Goal: Task Accomplishment & Management: Manage account settings

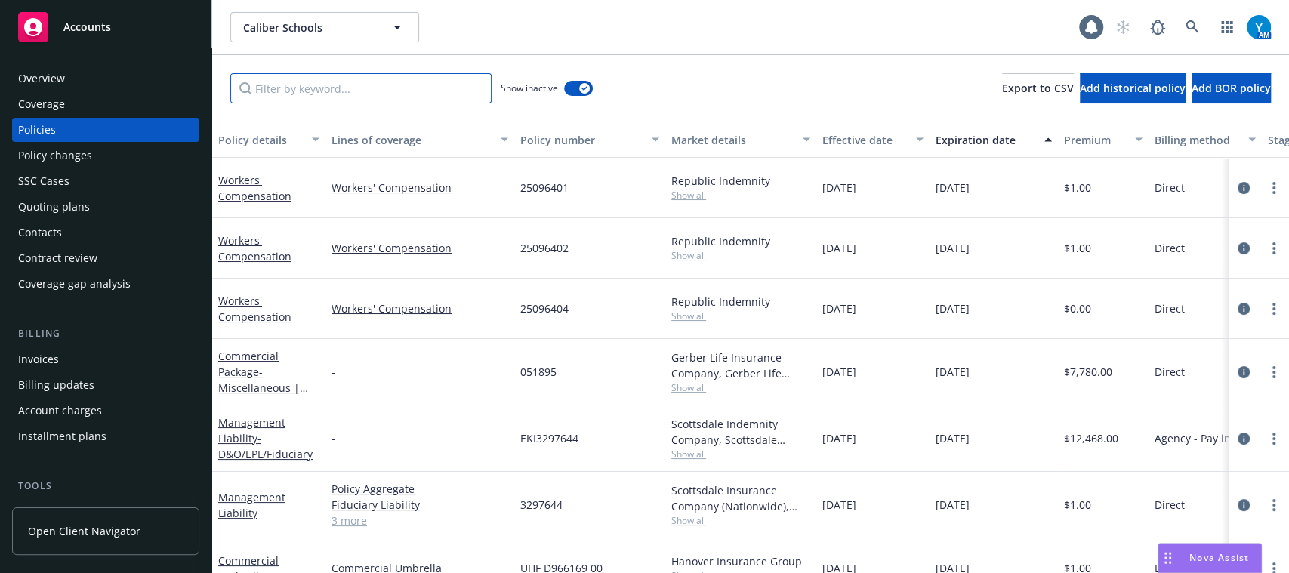
click at [336, 91] on input "Filter by keyword..." at bounding box center [360, 88] width 261 height 30
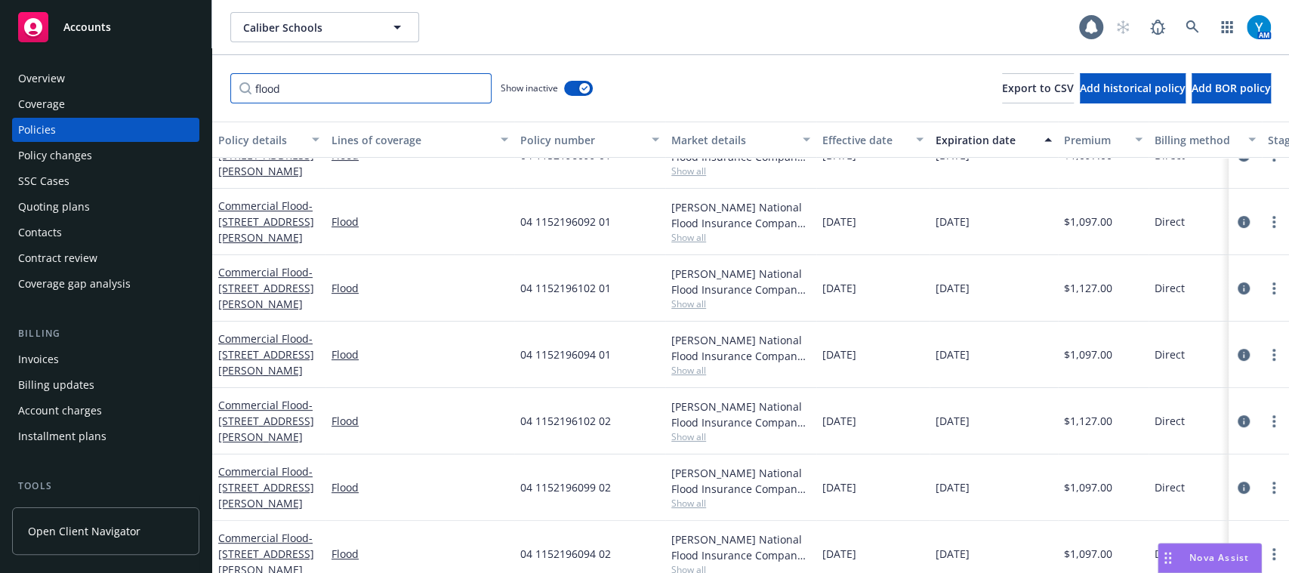
scroll to position [366, 0]
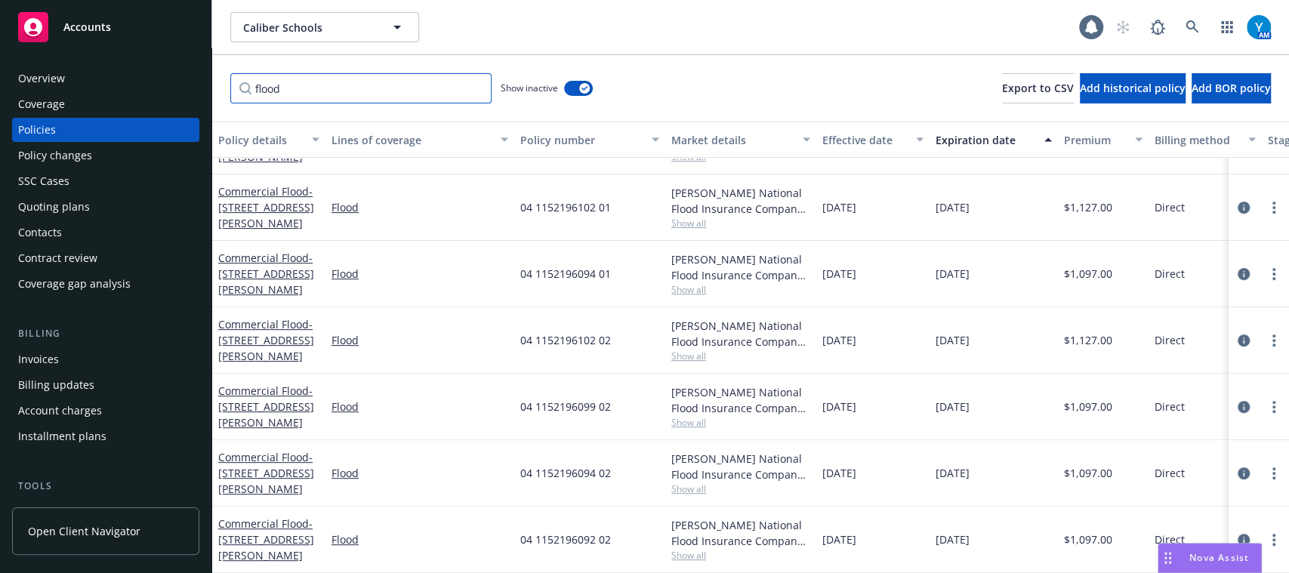
type input "flood"
click at [695, 347] on div "[PERSON_NAME] National Flood Insurance Company, [PERSON_NAME] Flood Show all" at bounding box center [740, 340] width 151 height 66
click at [695, 350] on span "Show all" at bounding box center [740, 356] width 139 height 13
drag, startPoint x: 695, startPoint y: 346, endPoint x: 1156, endPoint y: 325, distance: 461.0
click at [1156, 332] on span "Direct" at bounding box center [1169, 340] width 30 height 16
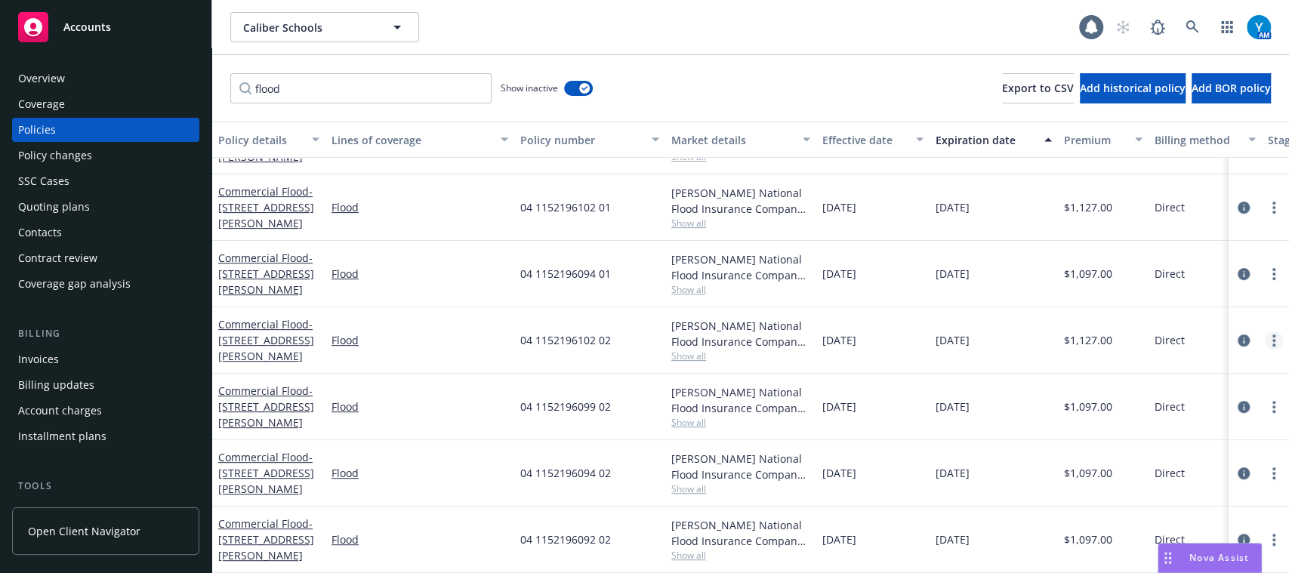
click at [1272, 334] on icon "more" at bounding box center [1273, 340] width 3 height 12
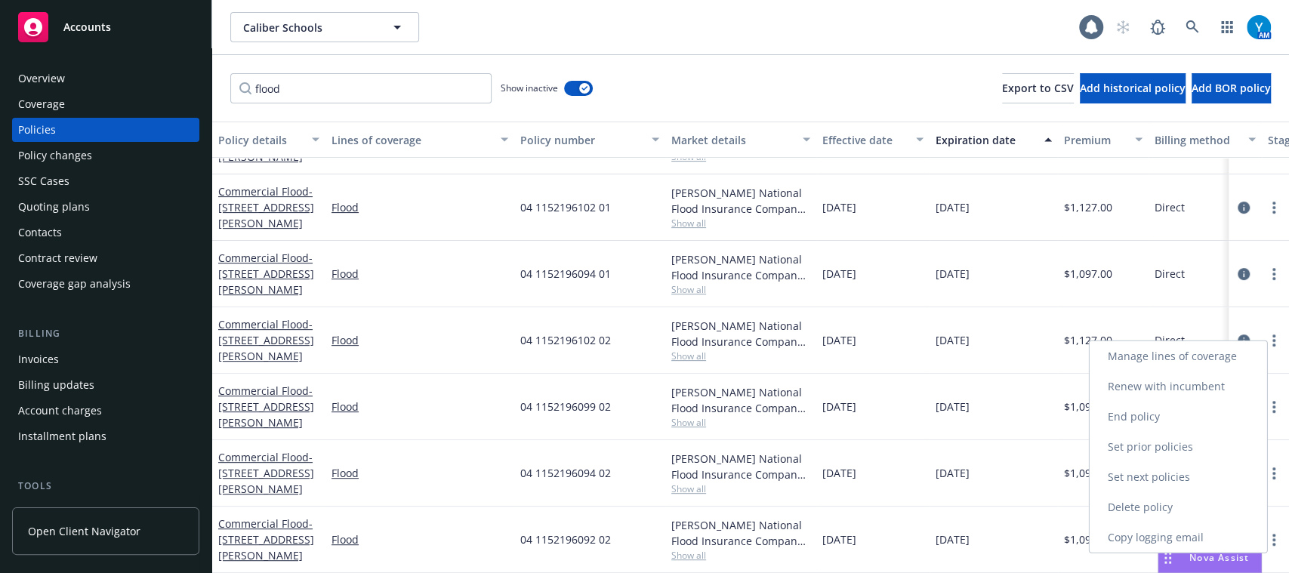
click at [1187, 389] on link "Renew with incumbent" at bounding box center [1177, 386] width 177 height 30
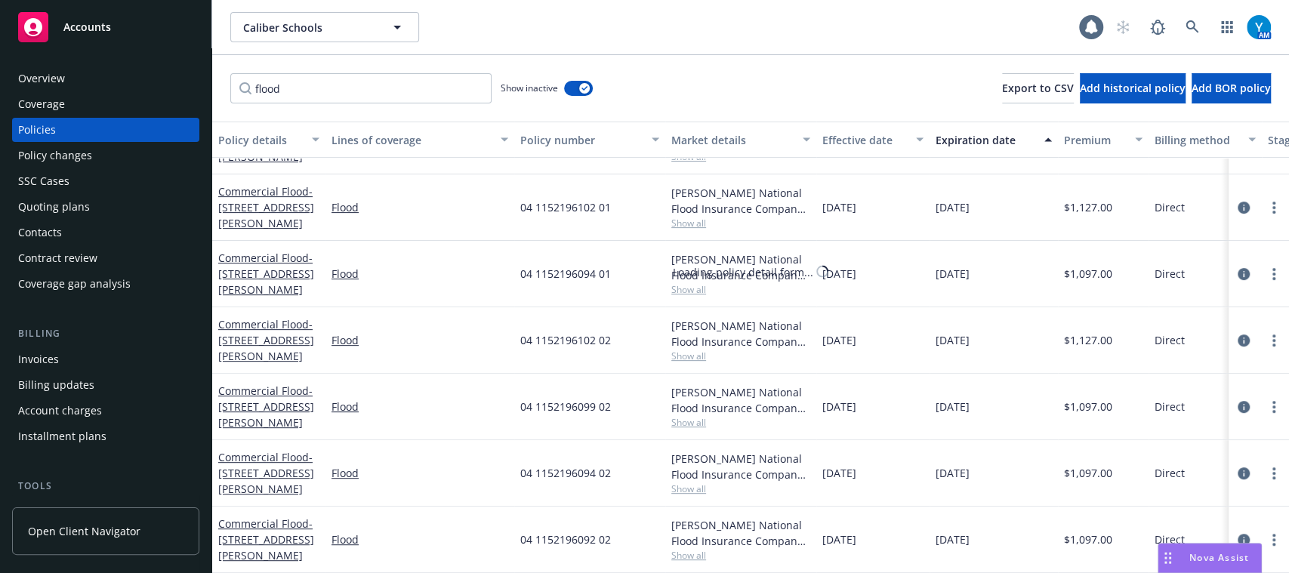
select select "12"
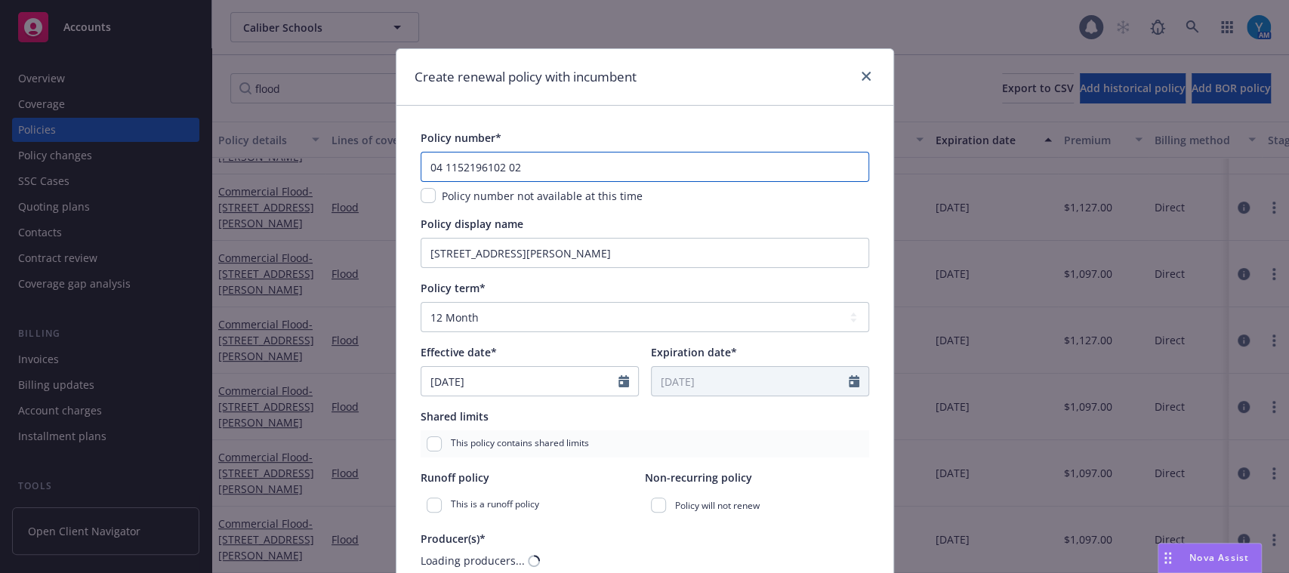
drag, startPoint x: 228, startPoint y: 202, endPoint x: 193, endPoint y: 202, distance: 34.7
click at [193, 202] on div "Create renewal policy with incumbent Policy number* 04 1152196102 02 Policy num…" at bounding box center [644, 286] width 1289 height 573
click at [423, 195] on input "checkbox" at bounding box center [427, 195] width 15 height 15
checkbox input "true"
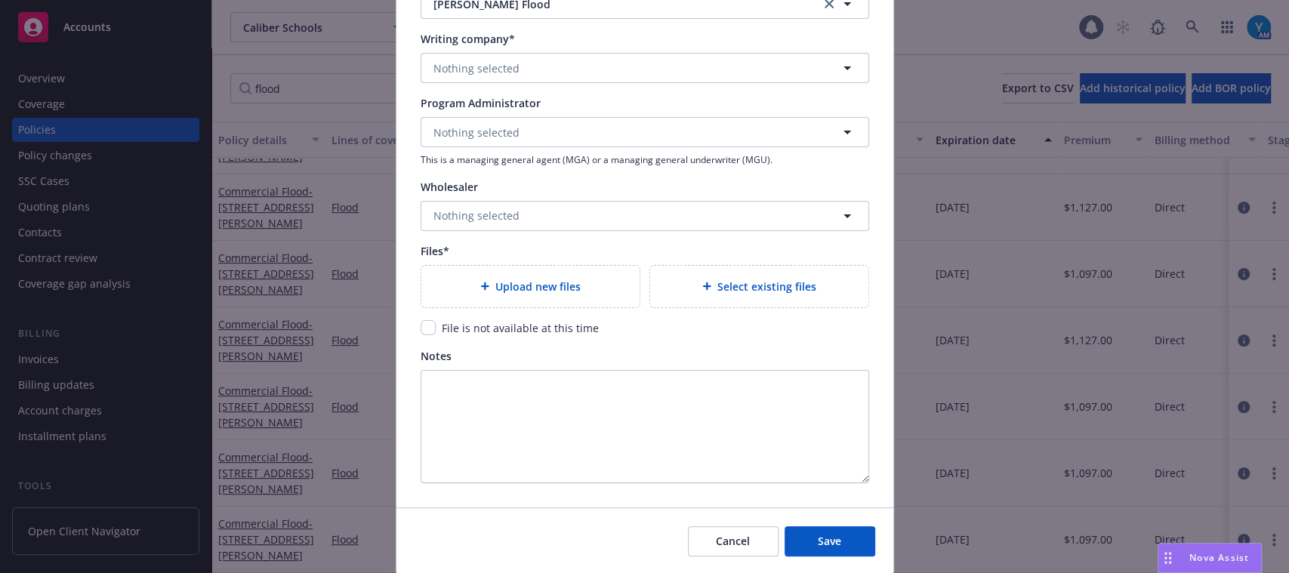
scroll to position [1508, 0]
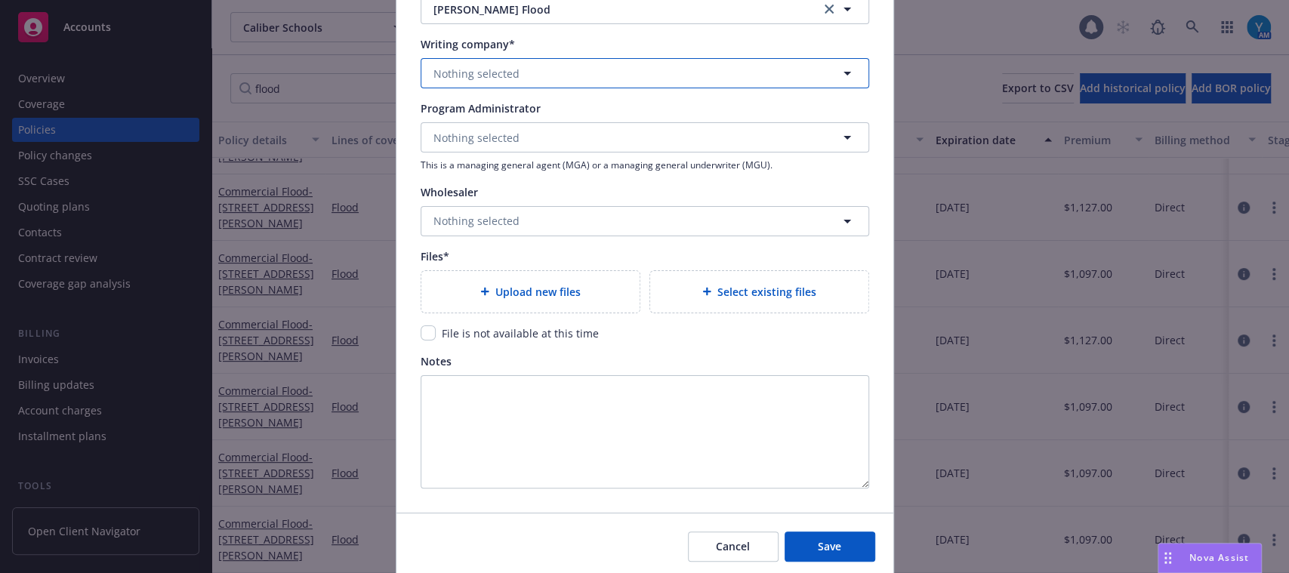
click at [590, 81] on button "Nothing selected" at bounding box center [644, 73] width 448 height 30
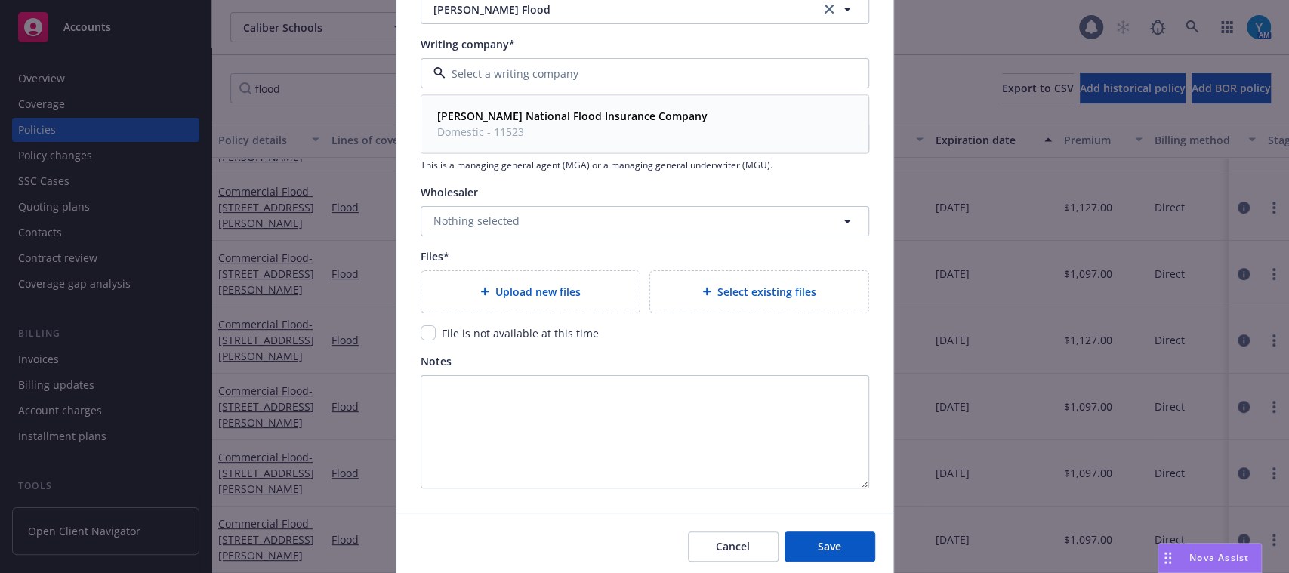
click at [595, 110] on strong "Wright National Flood Insurance Company" at bounding box center [572, 116] width 270 height 14
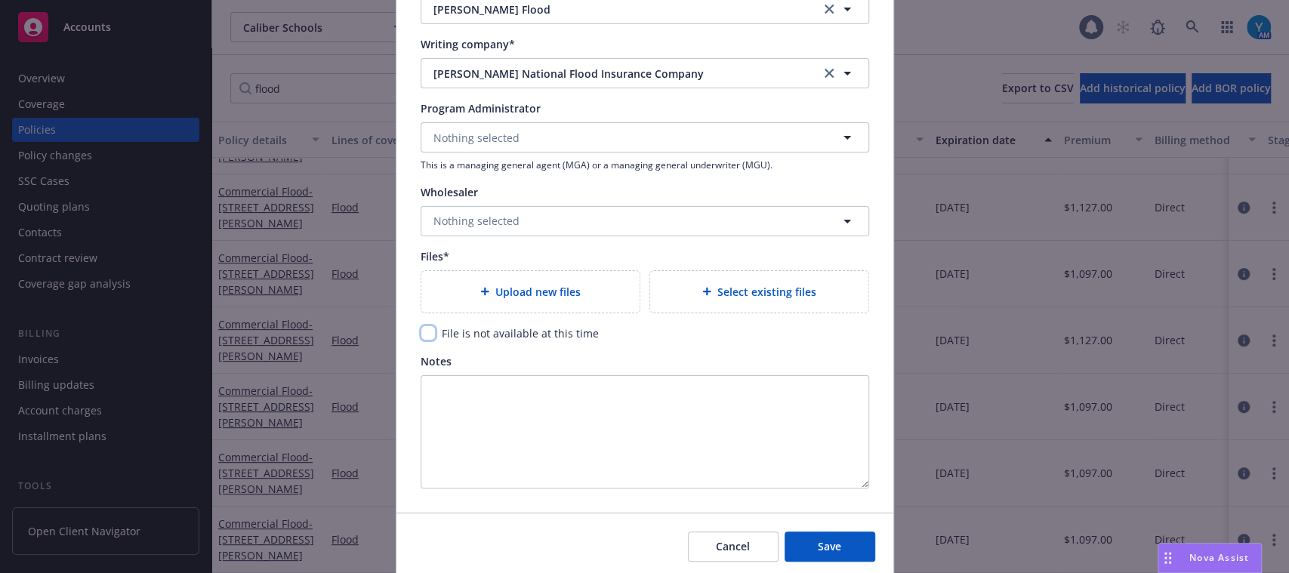
click at [420, 329] on input "checkbox" at bounding box center [427, 332] width 15 height 15
checkbox input "true"
click at [820, 550] on span "Save" at bounding box center [829, 546] width 23 height 14
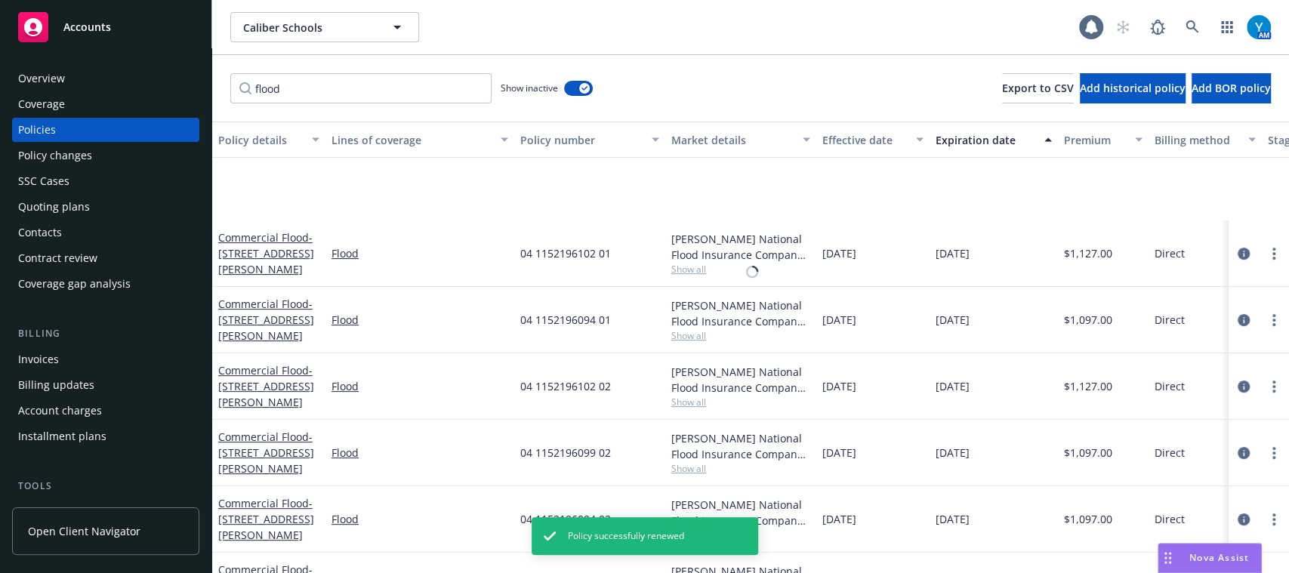
scroll to position [427, 0]
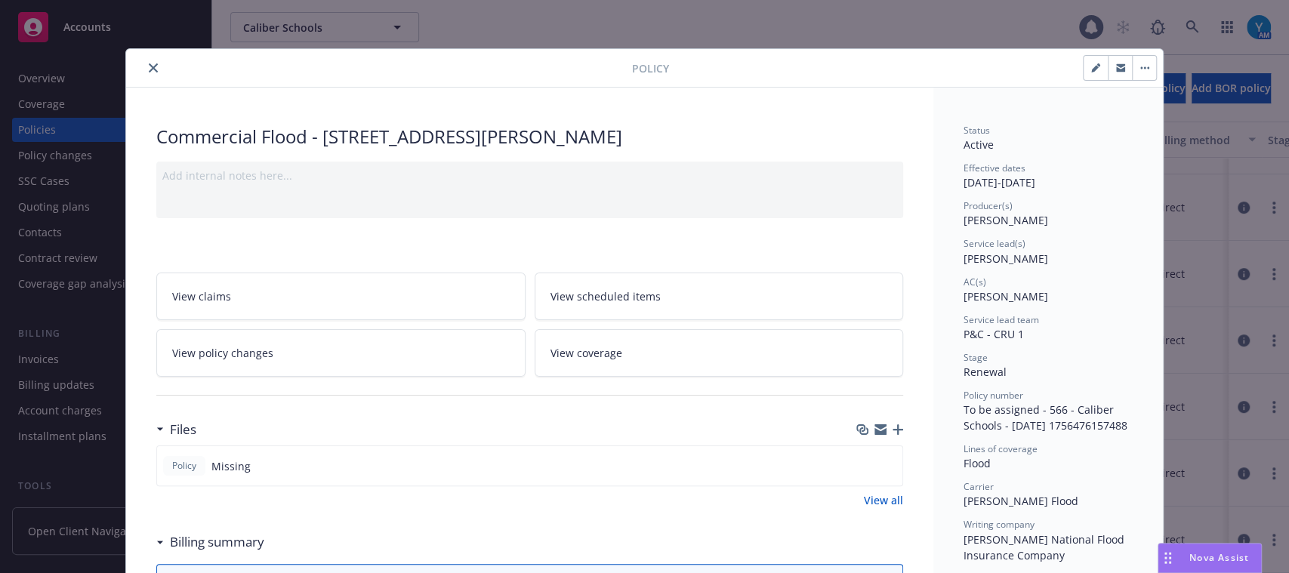
click at [151, 64] on button "close" at bounding box center [153, 68] width 18 height 18
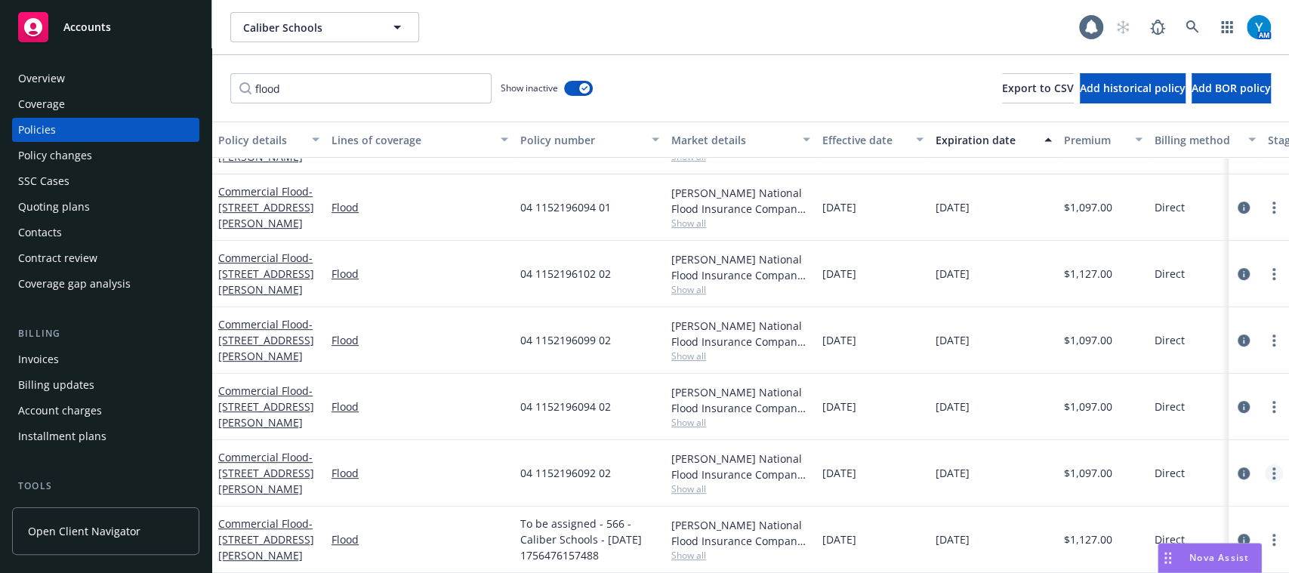
click at [1265, 464] on link "more" at bounding box center [1274, 473] width 18 height 18
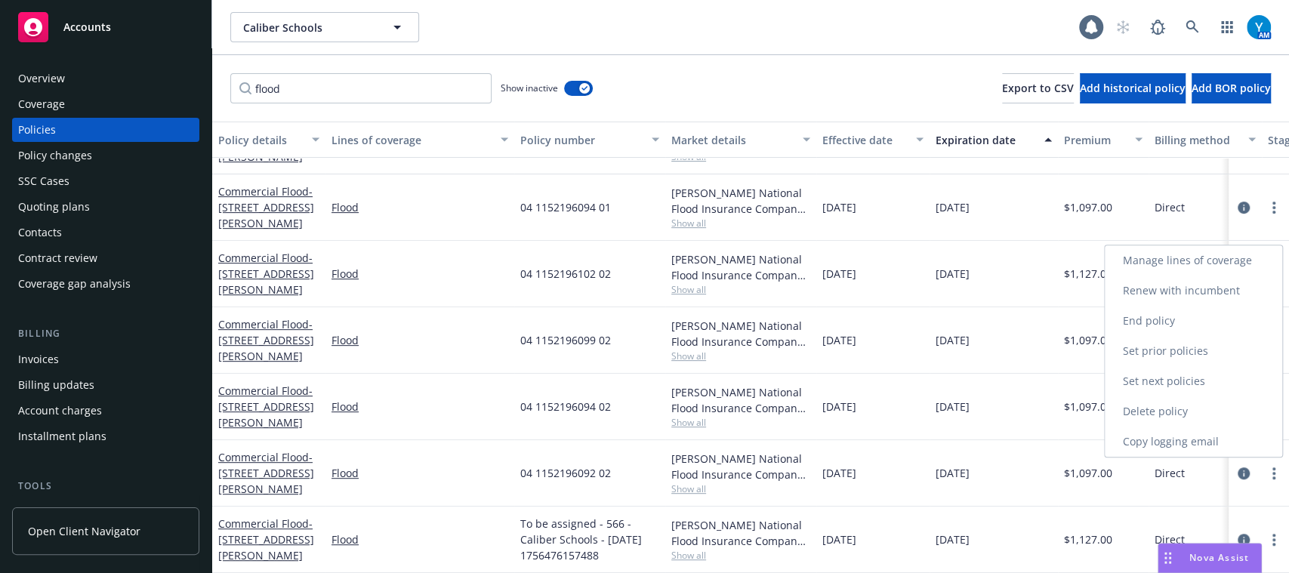
click at [1172, 279] on link "Renew with incumbent" at bounding box center [1192, 291] width 177 height 30
select select "12"
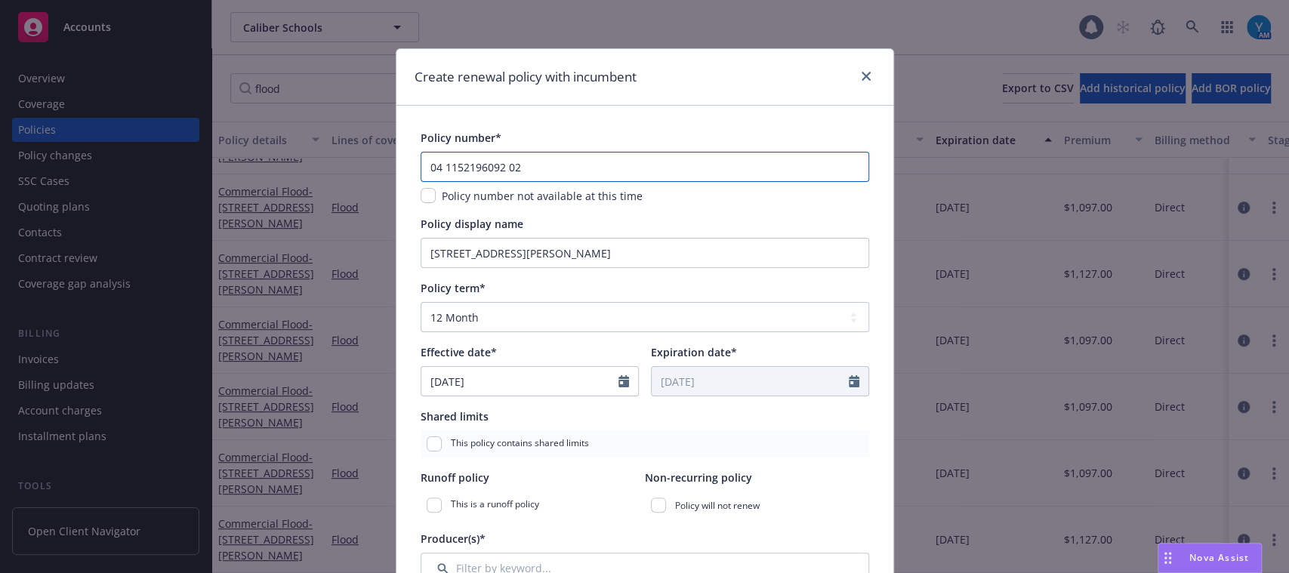
drag, startPoint x: 361, startPoint y: 170, endPoint x: 324, endPoint y: 168, distance: 37.0
click at [324, 168] on div "Create renewal policy with incumbent Policy number* 04 1152196092 02 Policy num…" at bounding box center [644, 286] width 1289 height 573
click at [420, 196] on input "checkbox" at bounding box center [427, 195] width 15 height 15
checkbox input "true"
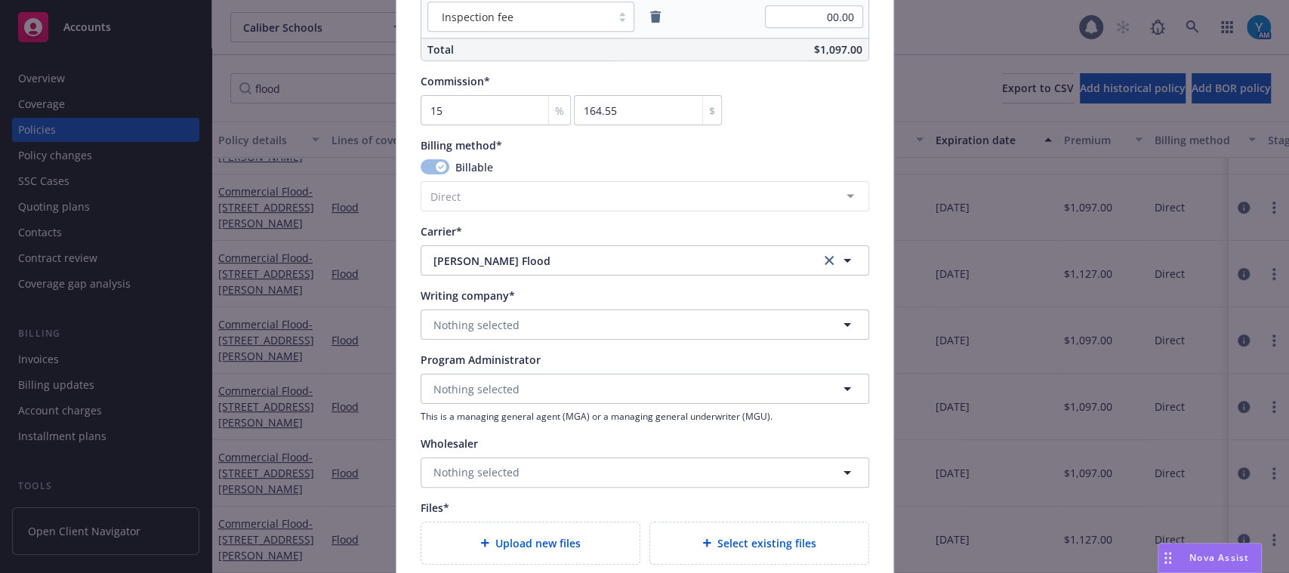
scroll to position [1264, 0]
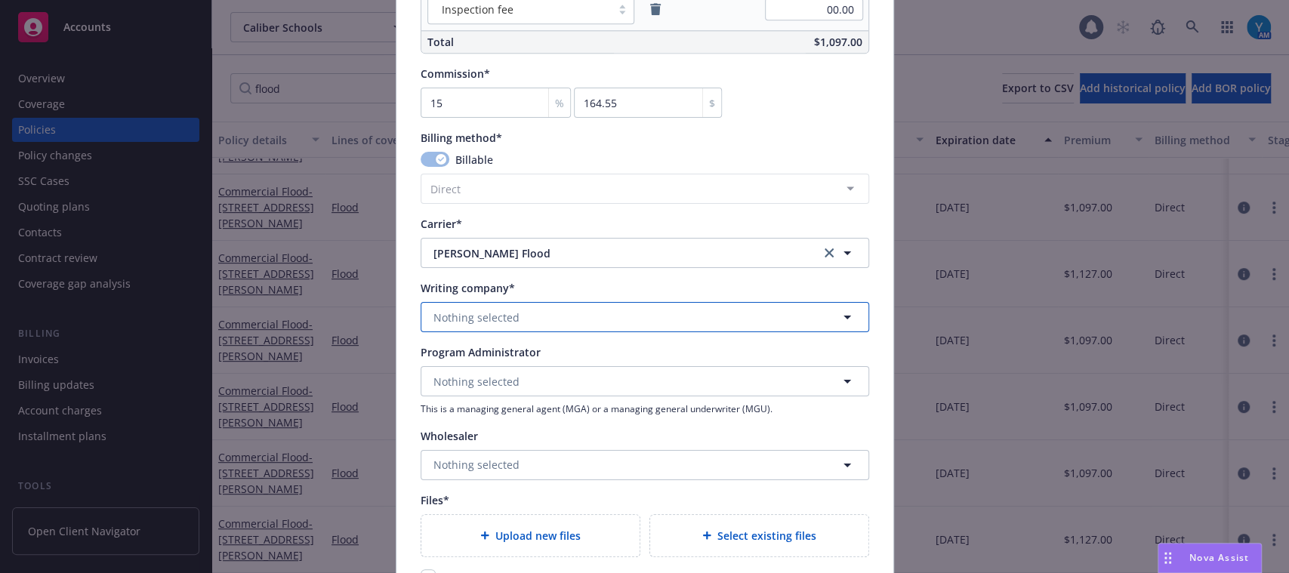
click at [476, 310] on span "Nothing selected" at bounding box center [476, 318] width 86 height 16
type input "wrigh"
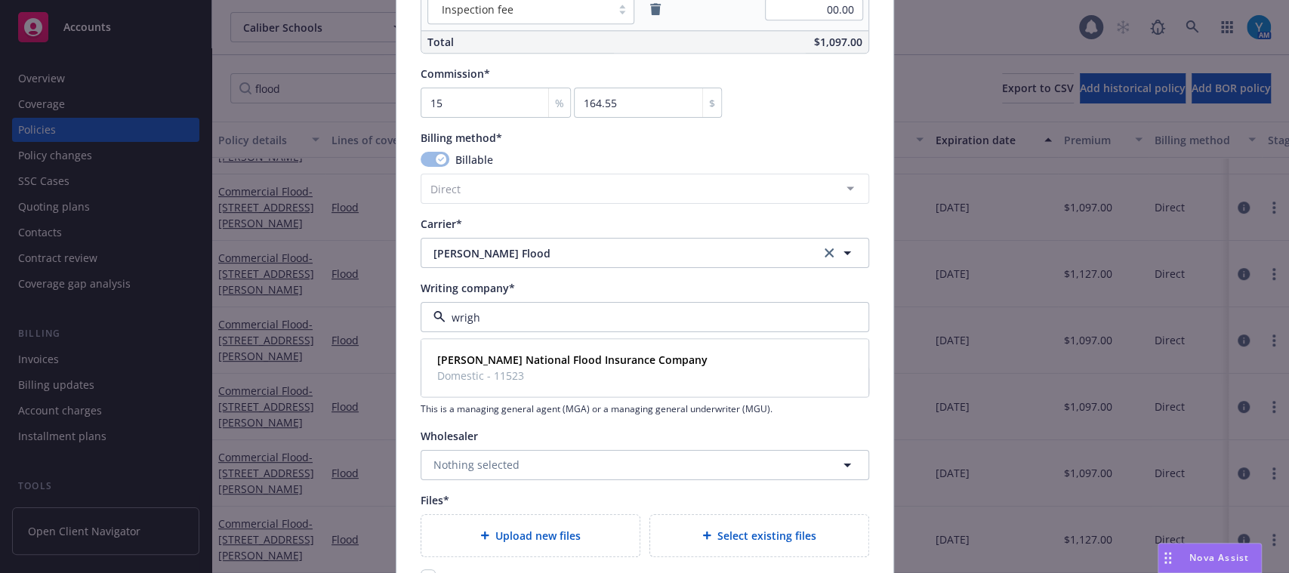
click at [527, 396] on div "Wright National Flood Insurance Company Domestic - 11523" at bounding box center [644, 367] width 448 height 59
click at [528, 374] on span "Domestic - 11523" at bounding box center [572, 376] width 270 height 16
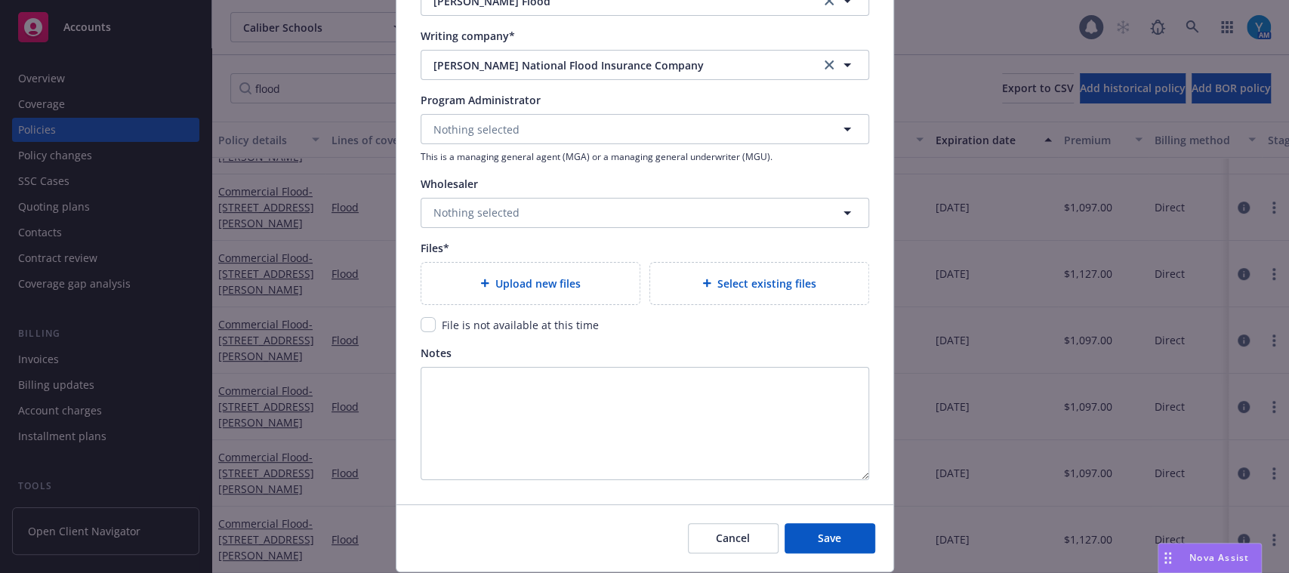
scroll to position [1522, 0]
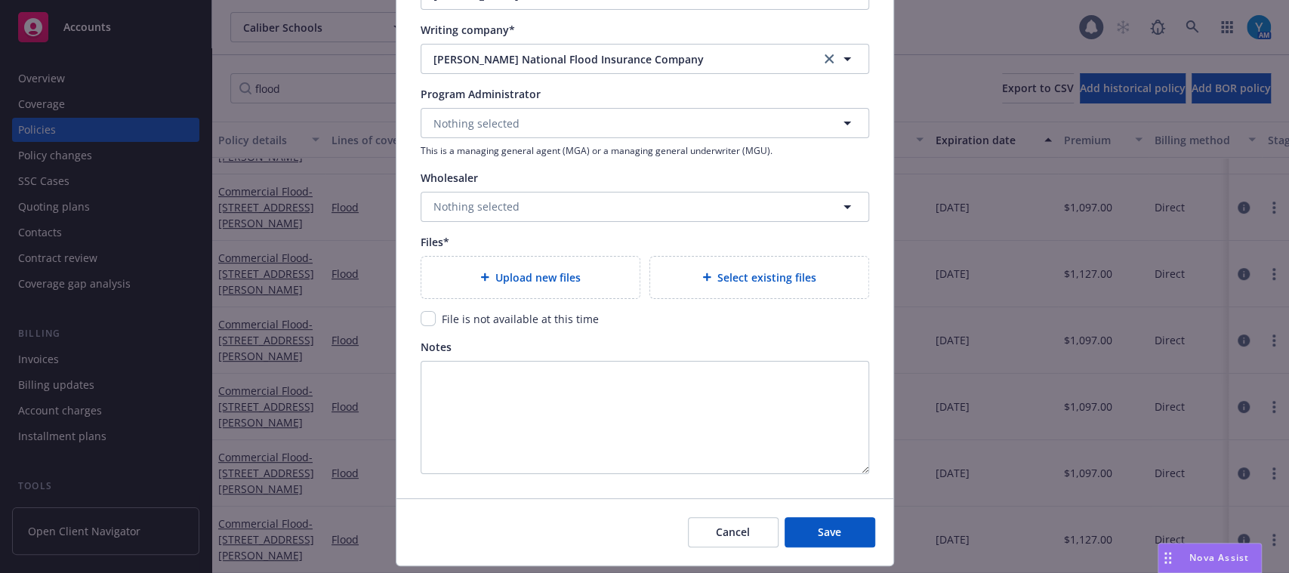
click at [420, 320] on input "checkbox" at bounding box center [427, 318] width 15 height 15
checkbox input "true"
click at [818, 531] on span "Save" at bounding box center [829, 532] width 23 height 14
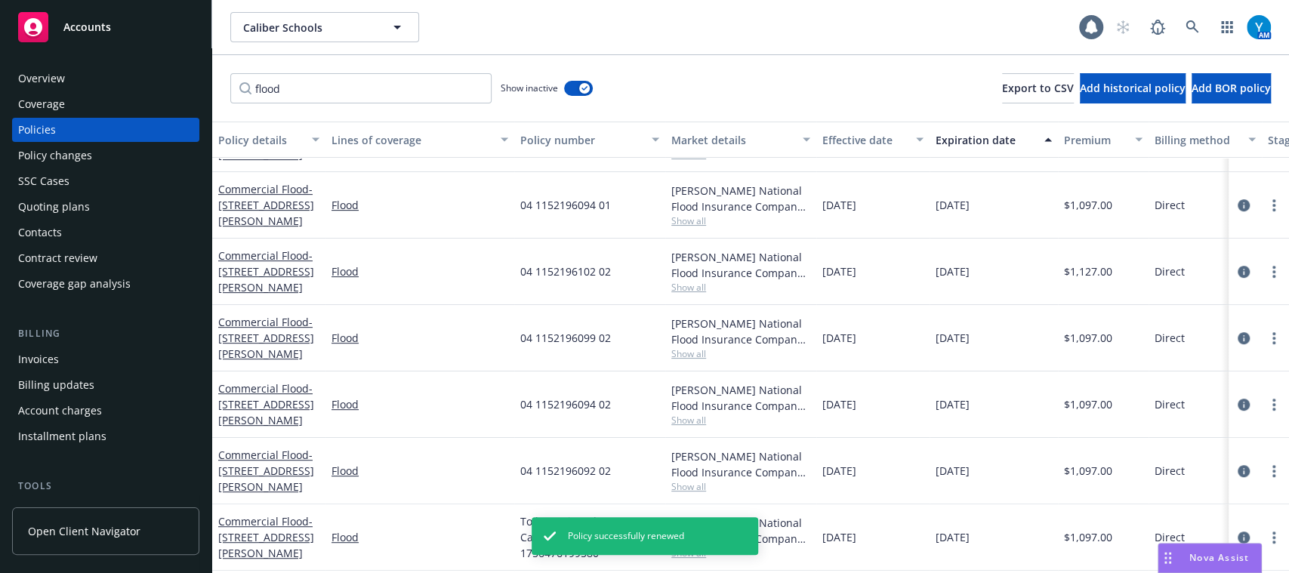
scroll to position [360, 0]
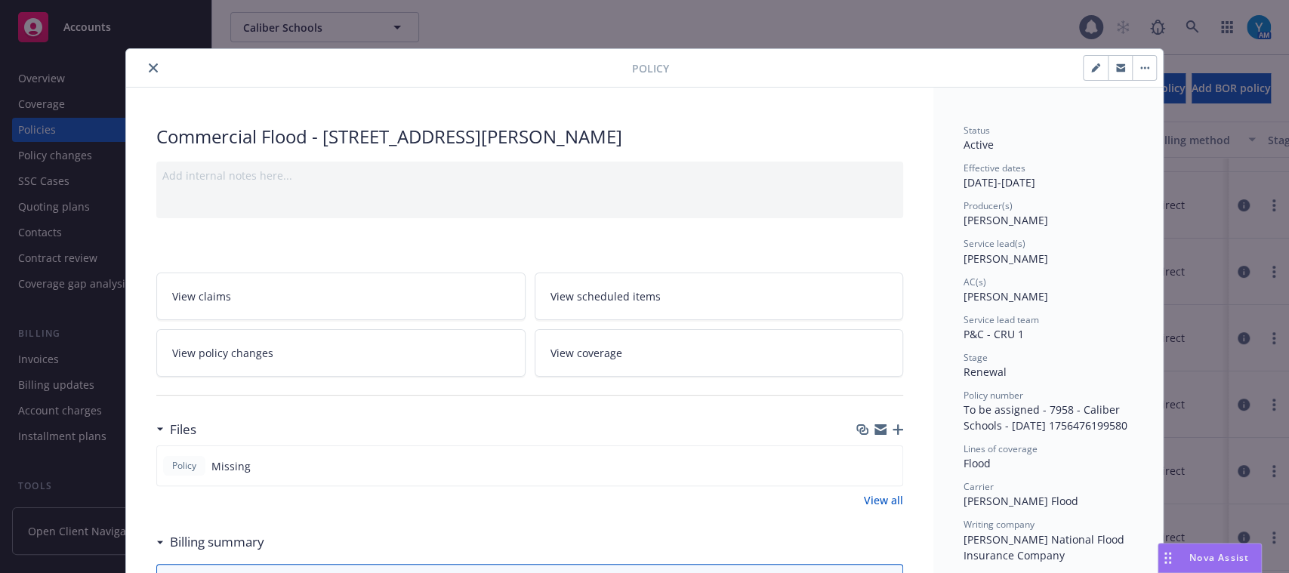
click at [149, 63] on icon "close" at bounding box center [153, 67] width 9 height 9
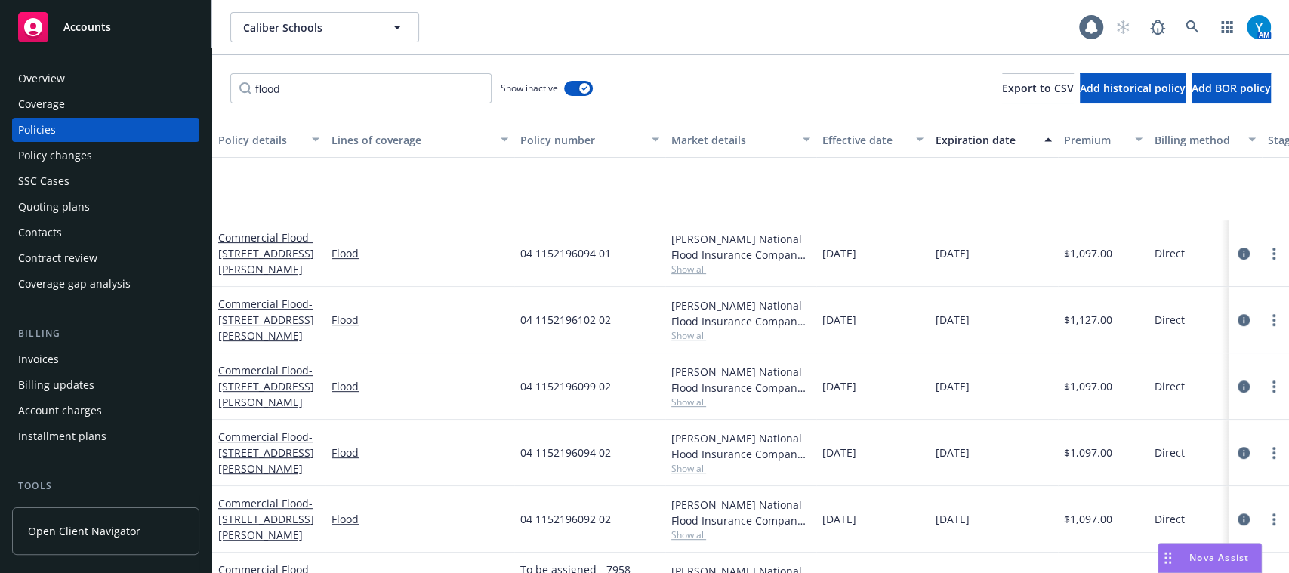
scroll to position [487, 0]
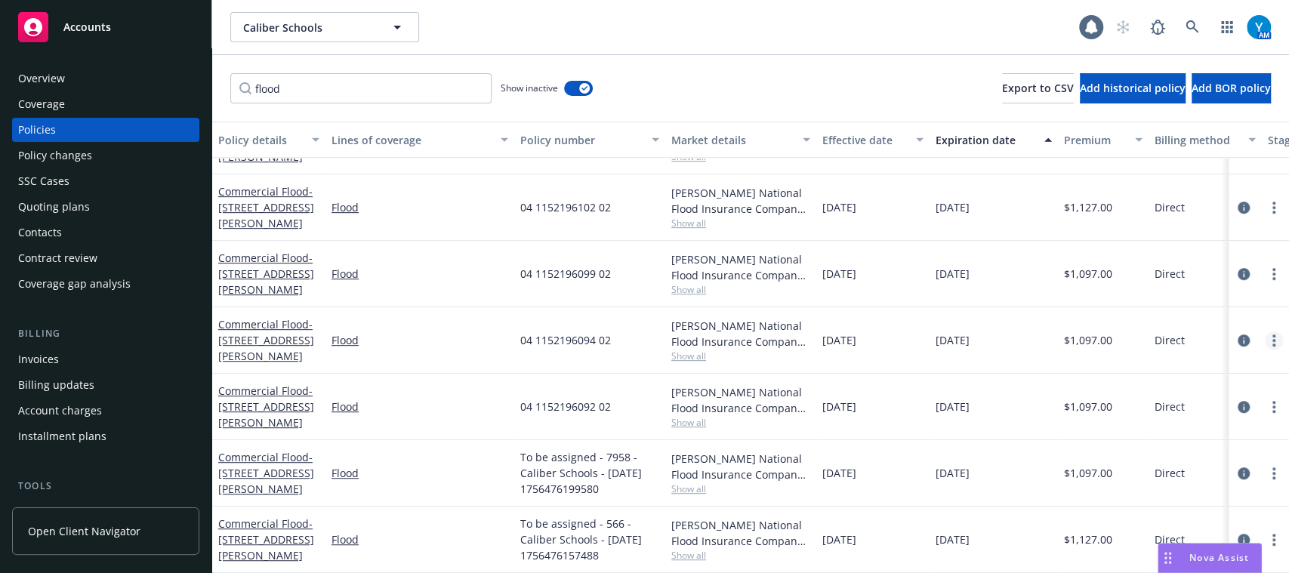
click at [1265, 331] on link "more" at bounding box center [1274, 340] width 18 height 18
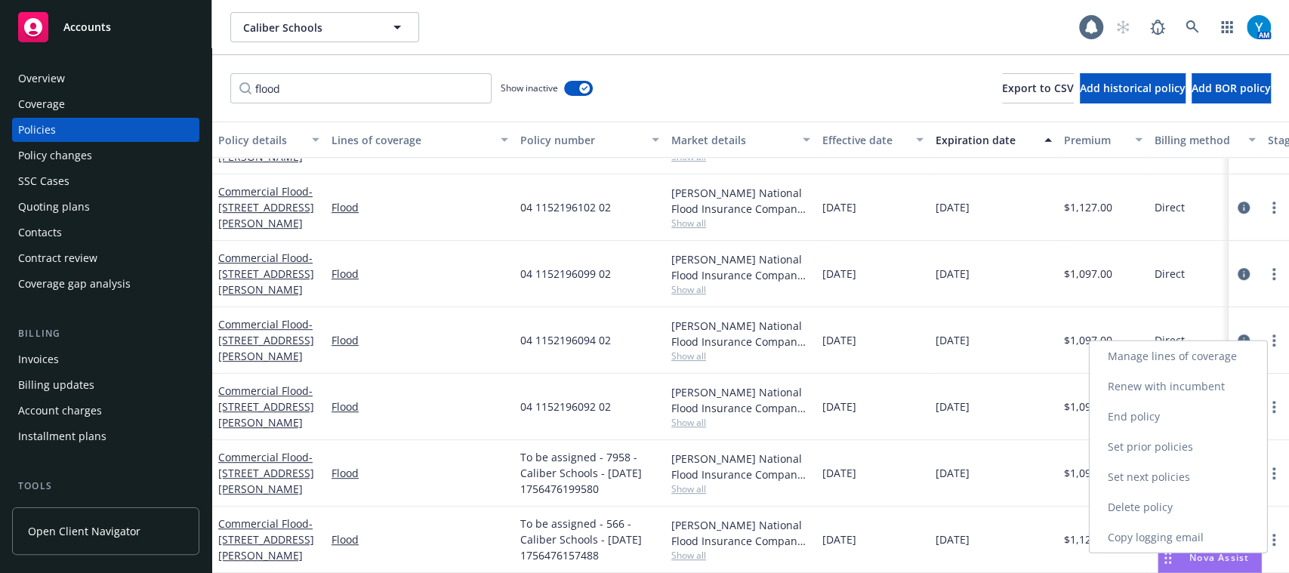
click at [1206, 387] on link "Renew with incumbent" at bounding box center [1177, 386] width 177 height 30
select select "12"
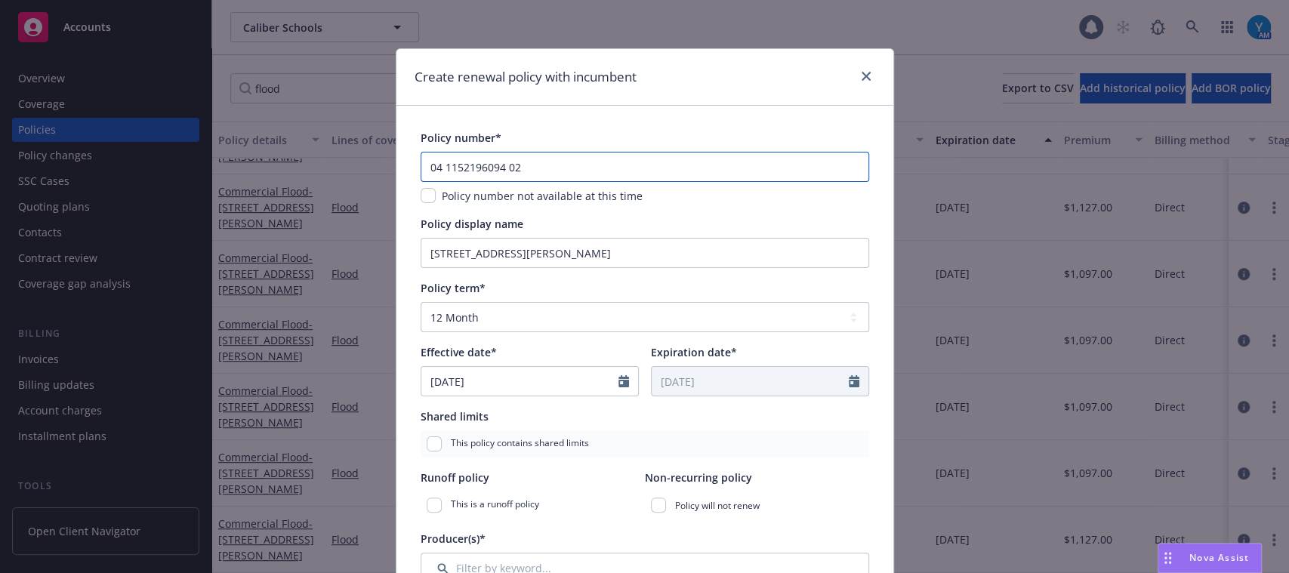
drag, startPoint x: 562, startPoint y: 165, endPoint x: 411, endPoint y: 163, distance: 151.0
click at [421, 196] on input "checkbox" at bounding box center [427, 195] width 15 height 15
checkbox input "true"
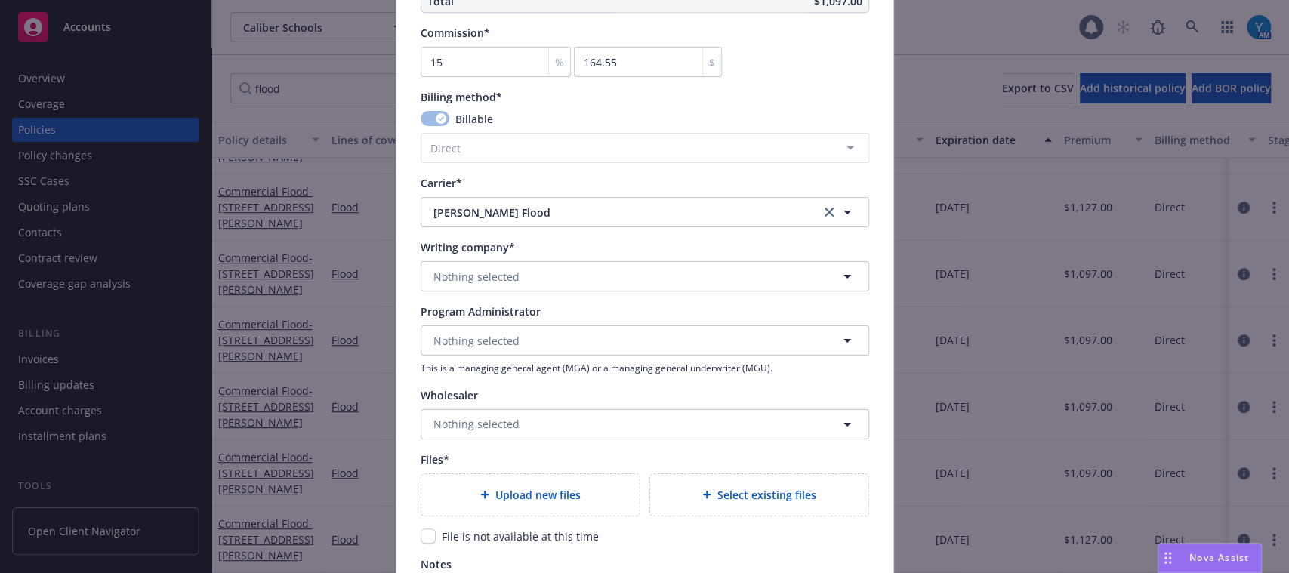
scroll to position [1310, 0]
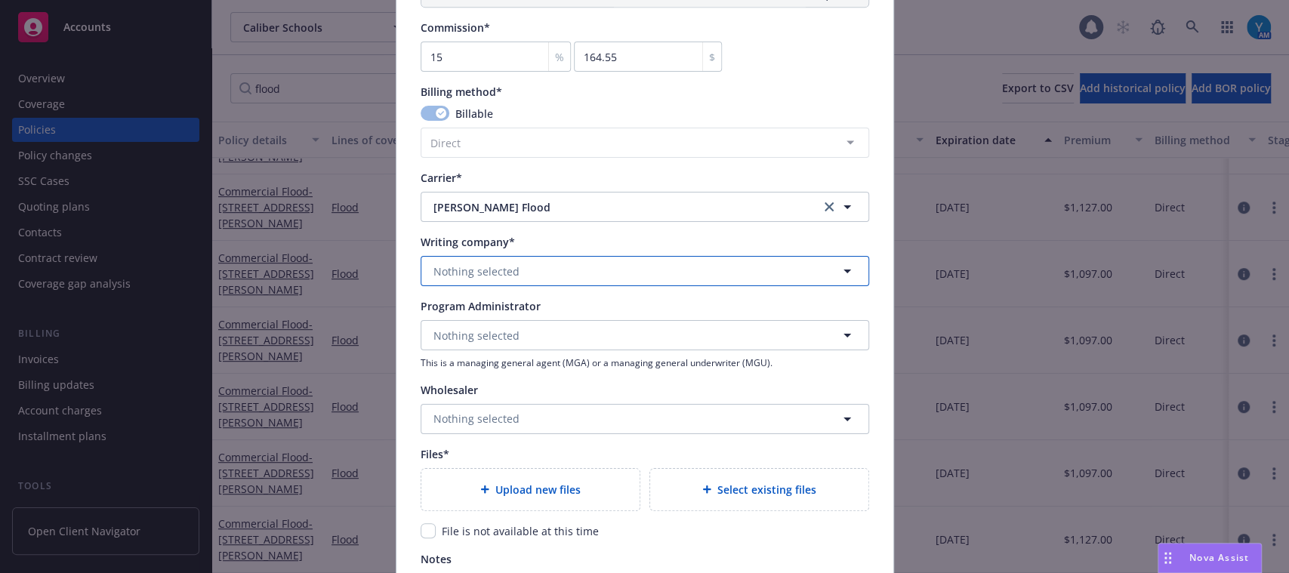
click at [538, 268] on button "Nothing selected" at bounding box center [644, 271] width 448 height 30
type input "wr"
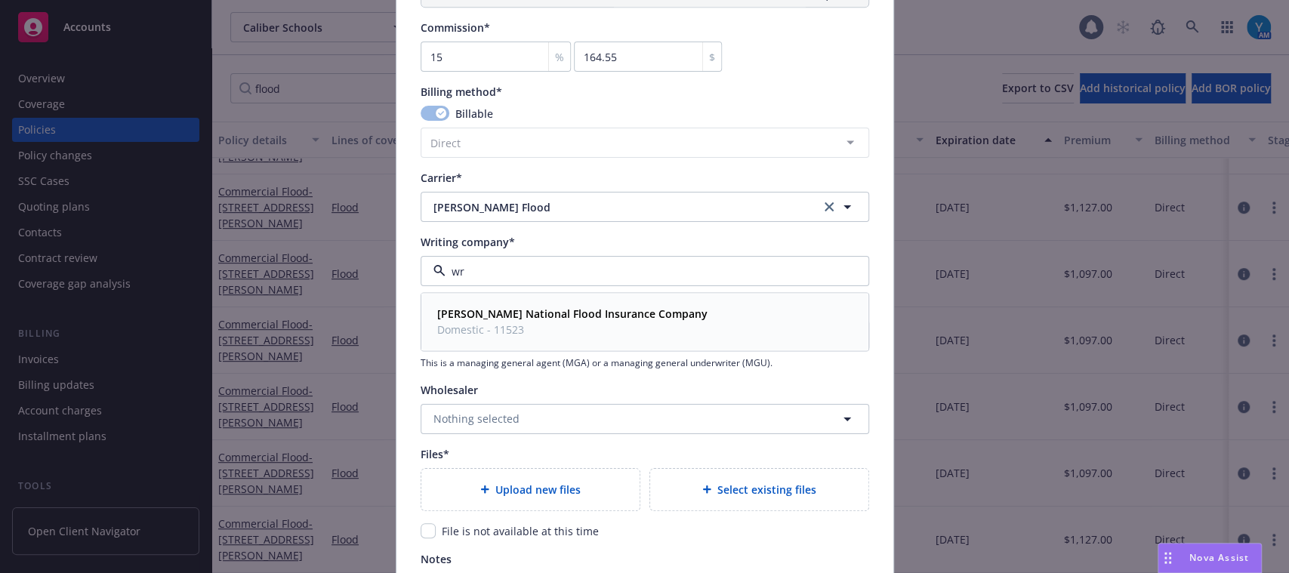
click at [530, 328] on span "Domestic - 11523" at bounding box center [572, 330] width 270 height 16
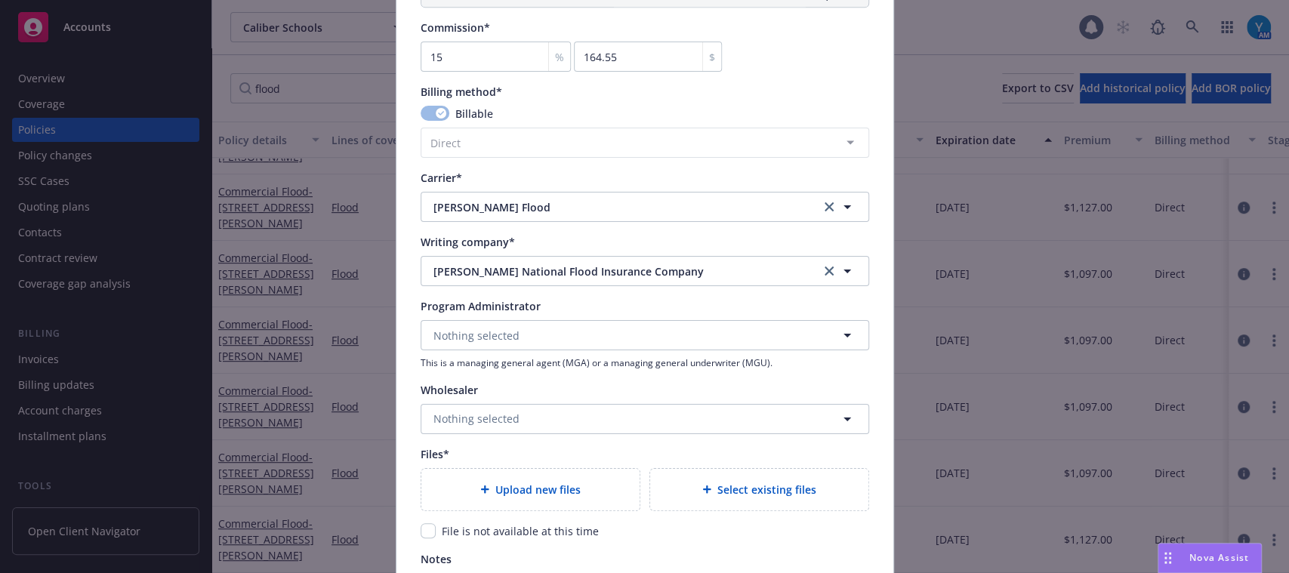
click at [420, 538] on div "File is not available at this time" at bounding box center [644, 531] width 448 height 16
click at [420, 533] on input "checkbox" at bounding box center [427, 530] width 15 height 15
checkbox input "true"
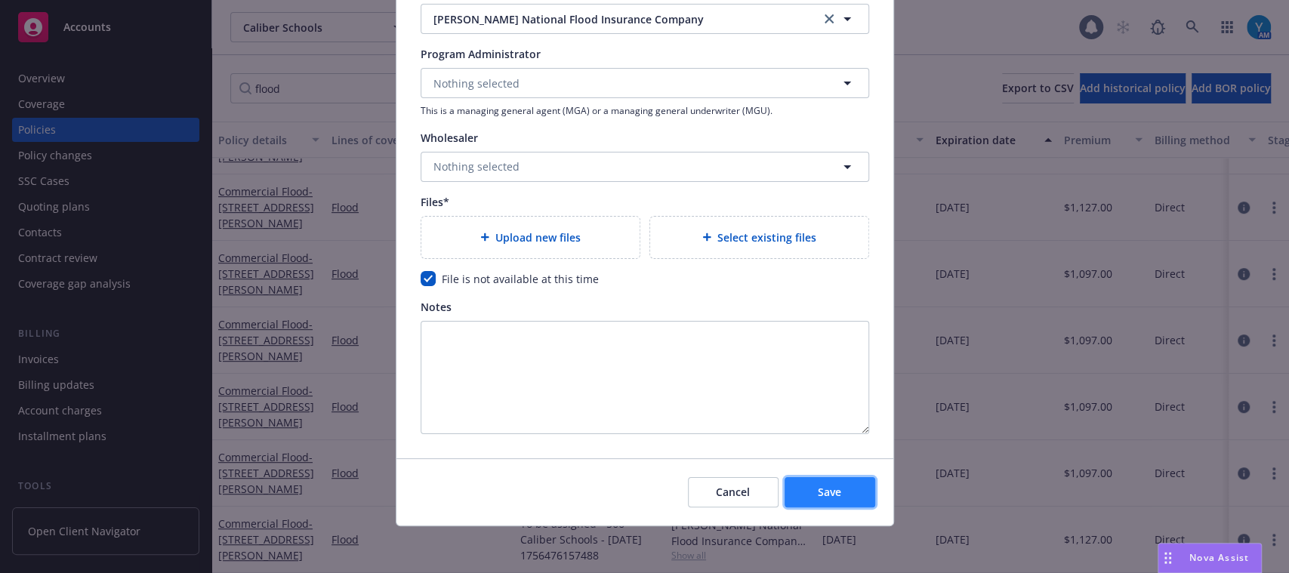
click at [845, 497] on button "Save" at bounding box center [829, 492] width 91 height 30
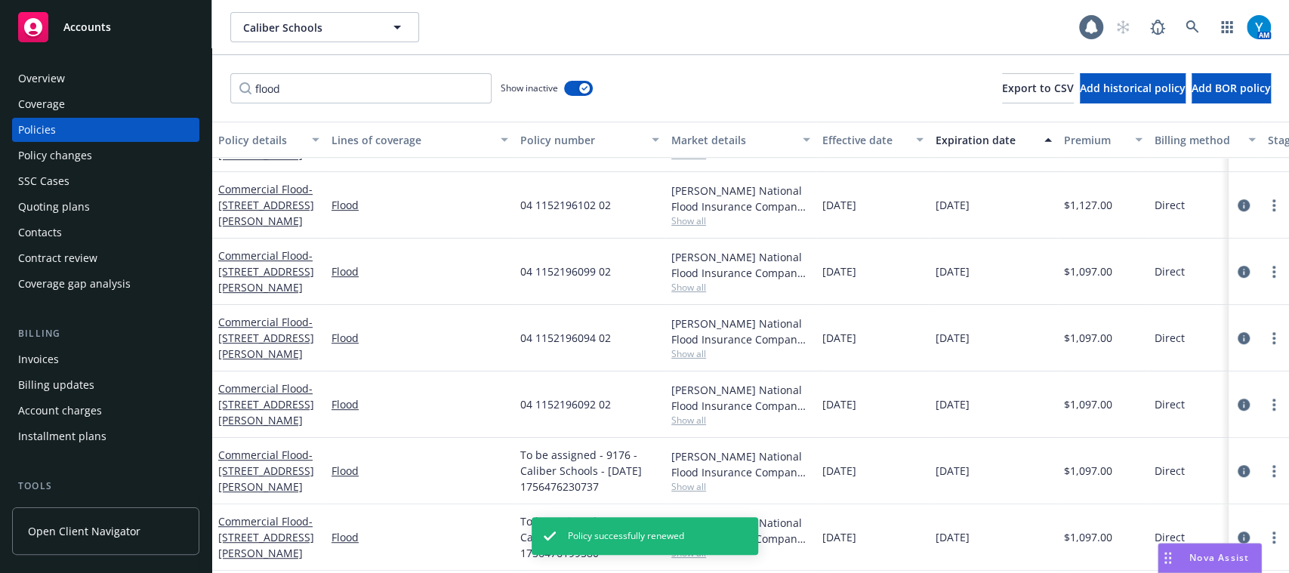
scroll to position [420, 0]
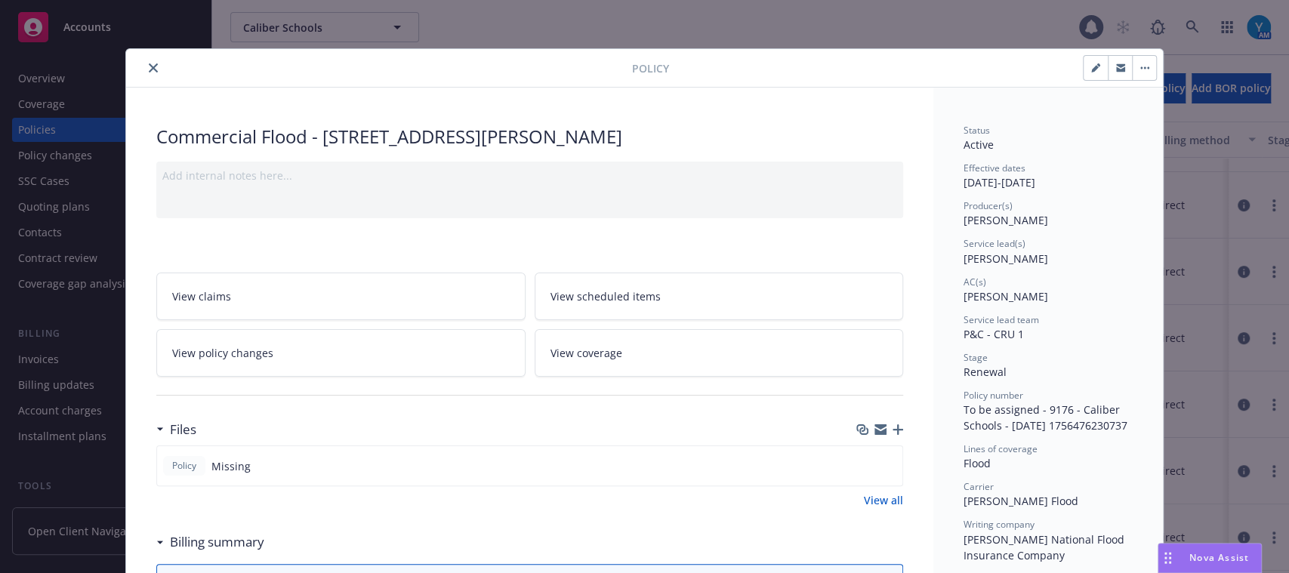
click at [155, 65] on div at bounding box center [382, 68] width 500 height 18
click at [149, 65] on icon "close" at bounding box center [153, 67] width 9 height 9
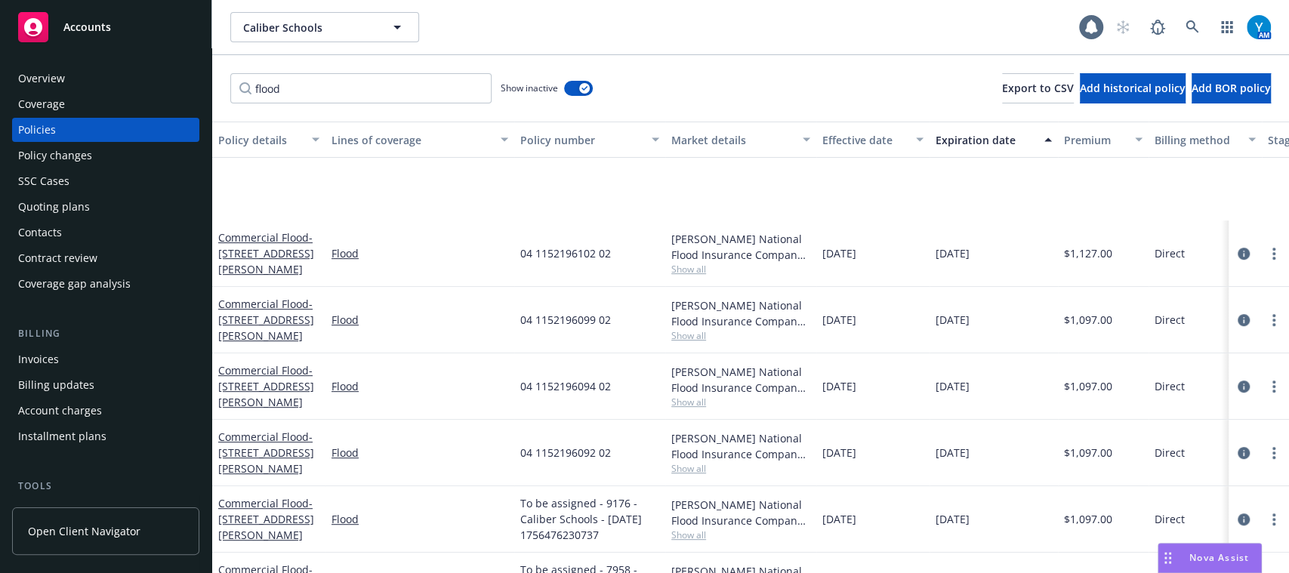
scroll to position [547, 0]
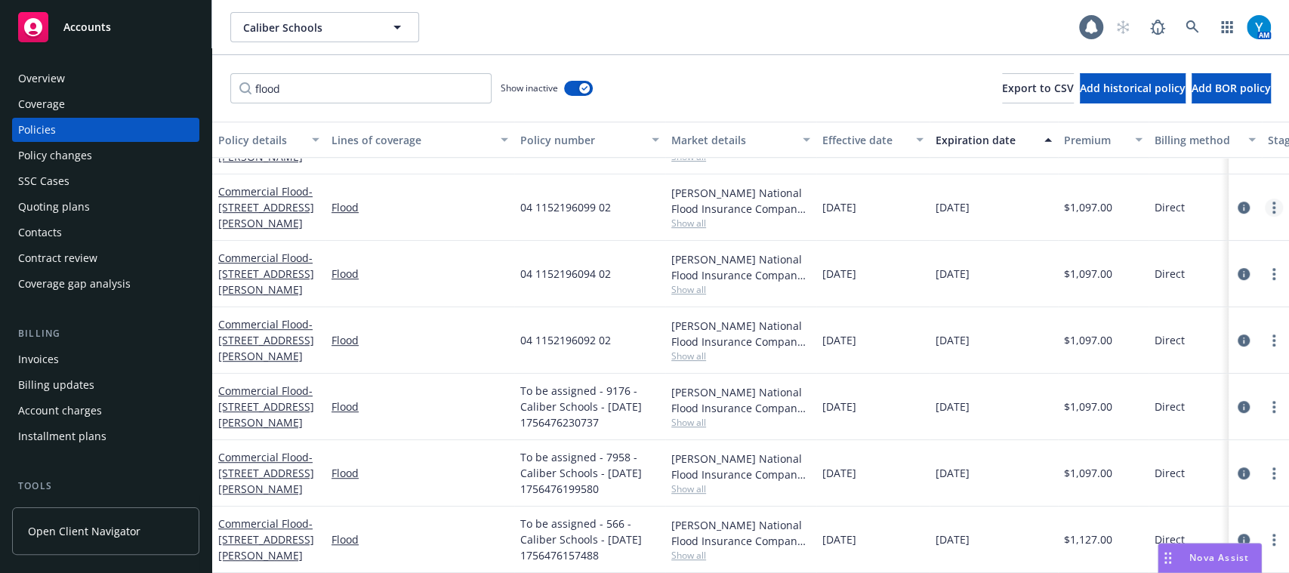
click at [1265, 199] on link "more" at bounding box center [1274, 208] width 18 height 18
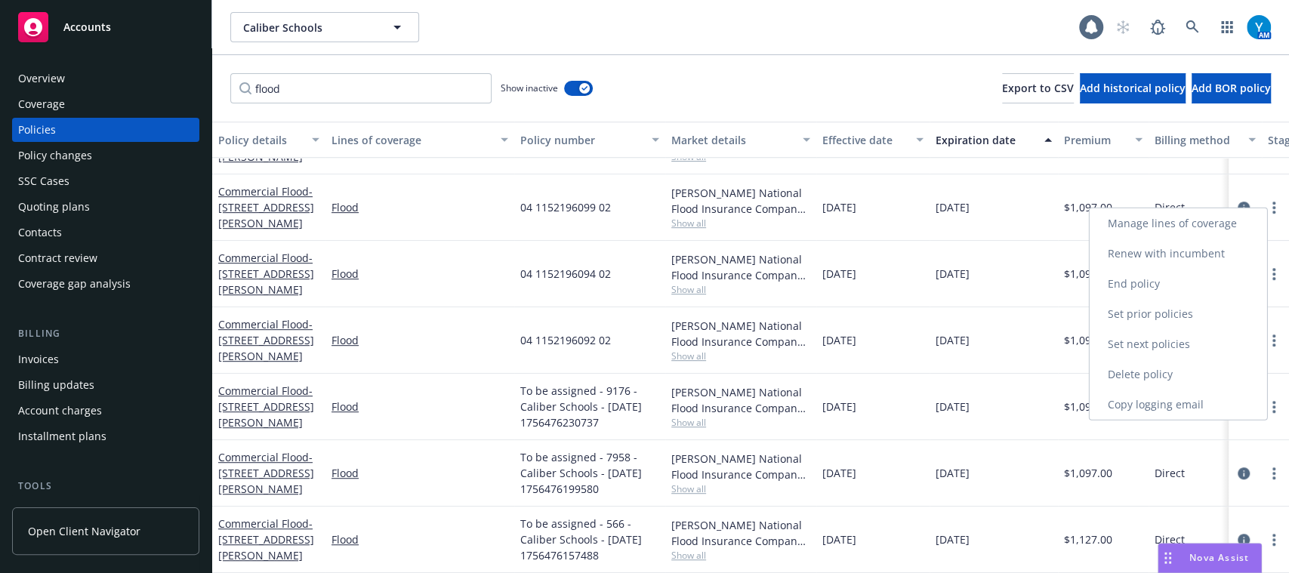
click at [1164, 260] on link "Renew with incumbent" at bounding box center [1177, 254] width 177 height 30
select select "12"
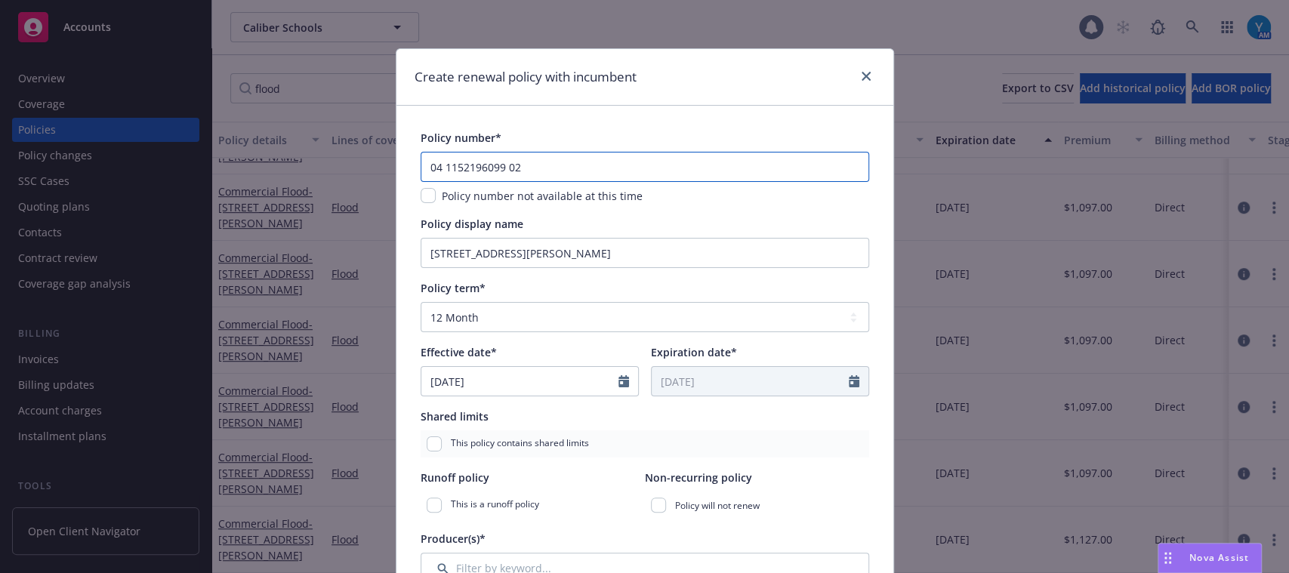
drag, startPoint x: 519, startPoint y: 169, endPoint x: 345, endPoint y: 226, distance: 182.6
click at [345, 226] on div "Create renewal policy with incumbent Policy number* 04 1152196099 02 Policy num…" at bounding box center [644, 286] width 1289 height 573
click at [442, 196] on span "Policy number not available at this time" at bounding box center [542, 196] width 201 height 14
click at [420, 194] on input "checkbox" at bounding box center [427, 195] width 15 height 15
checkbox input "true"
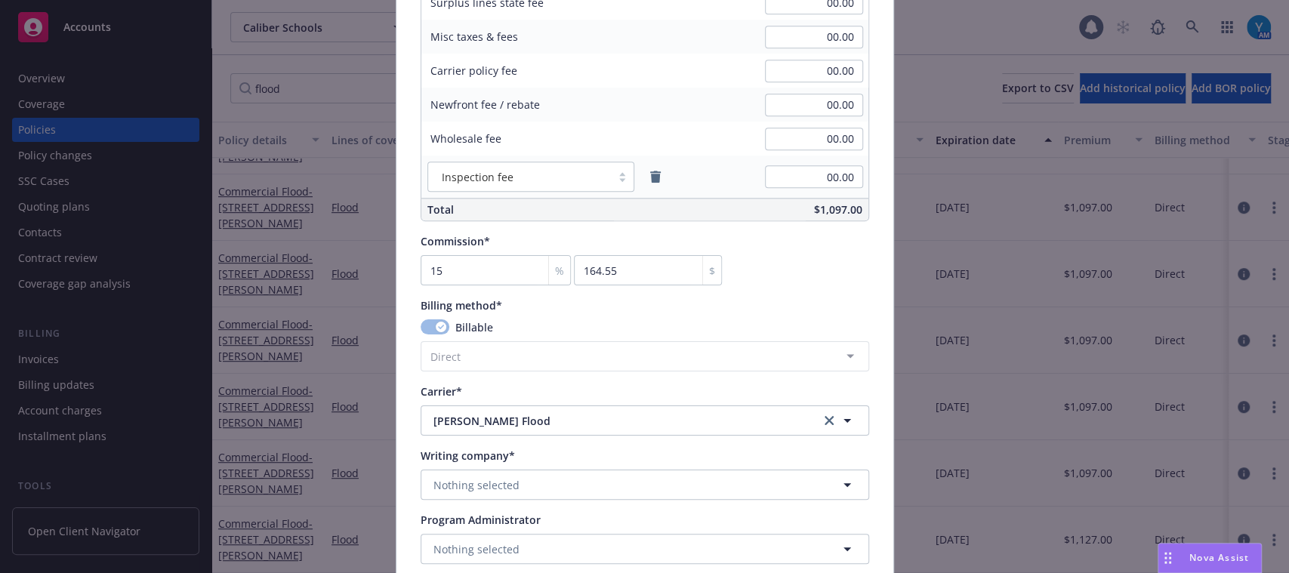
scroll to position [1099, 0]
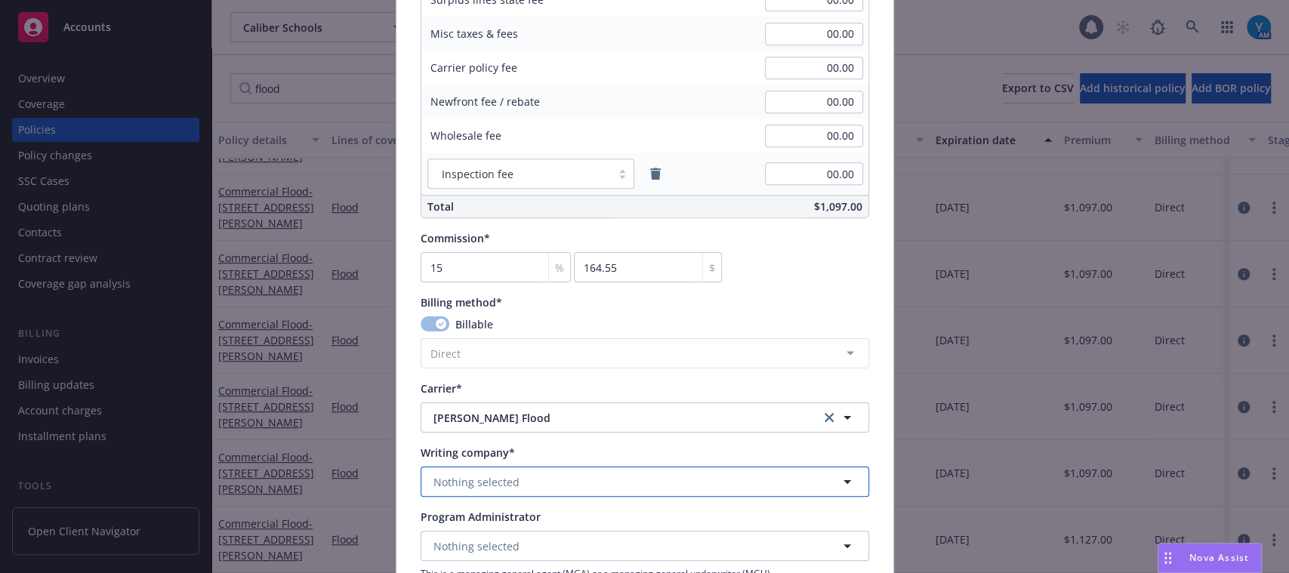
click at [523, 488] on button "Nothing selected" at bounding box center [644, 482] width 448 height 30
type input "wr"
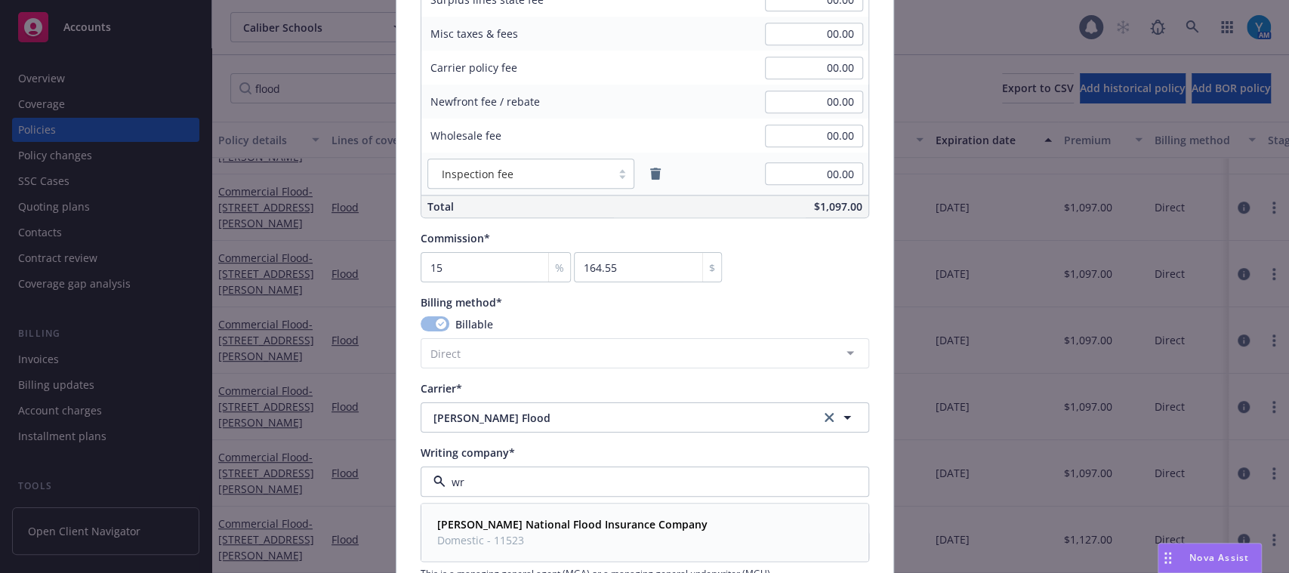
click at [538, 527] on strong "Wright National Flood Insurance Company" at bounding box center [572, 524] width 270 height 14
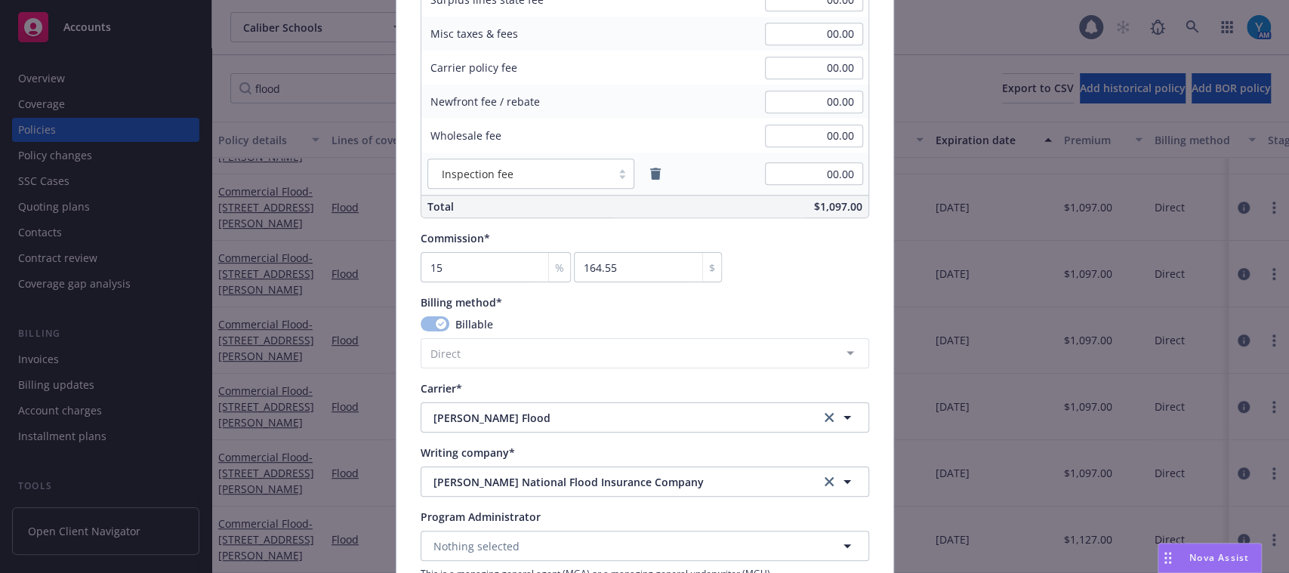
scroll to position [1562, 0]
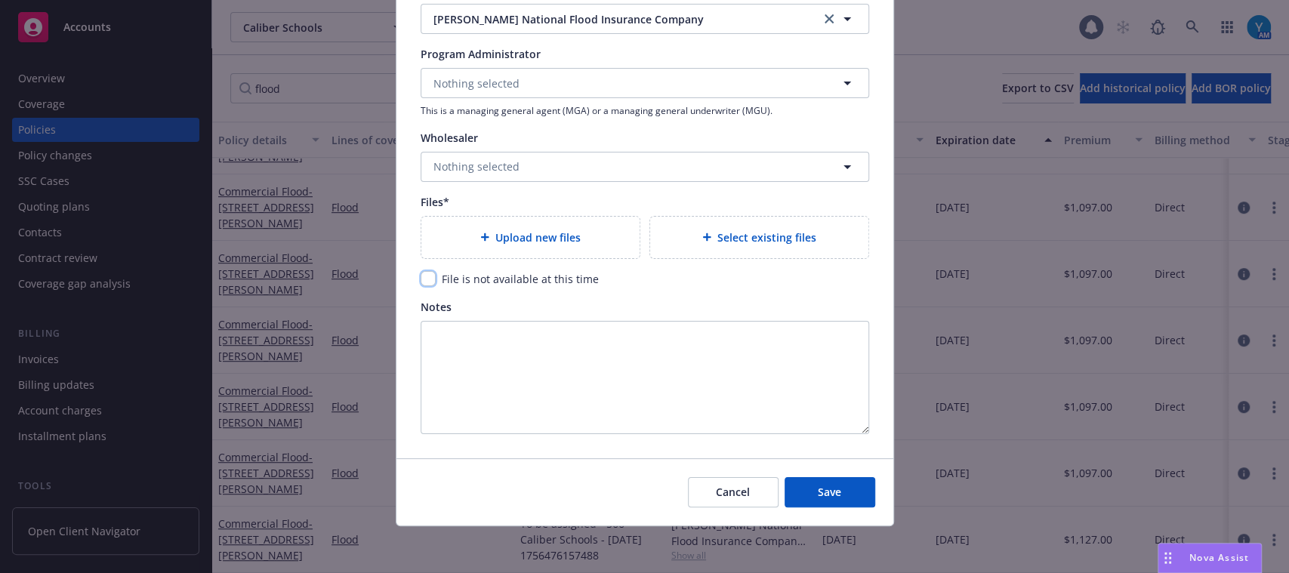
click at [423, 279] on input "checkbox" at bounding box center [427, 278] width 15 height 15
checkbox input "true"
click at [830, 478] on button "Save" at bounding box center [829, 492] width 91 height 30
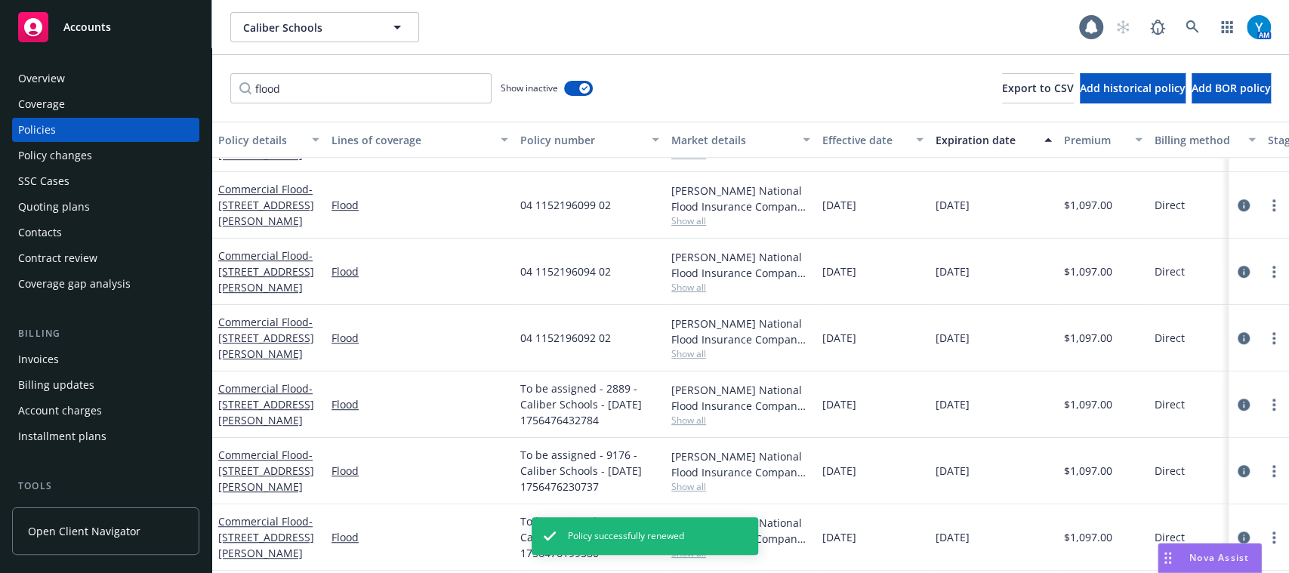
scroll to position [481, 0]
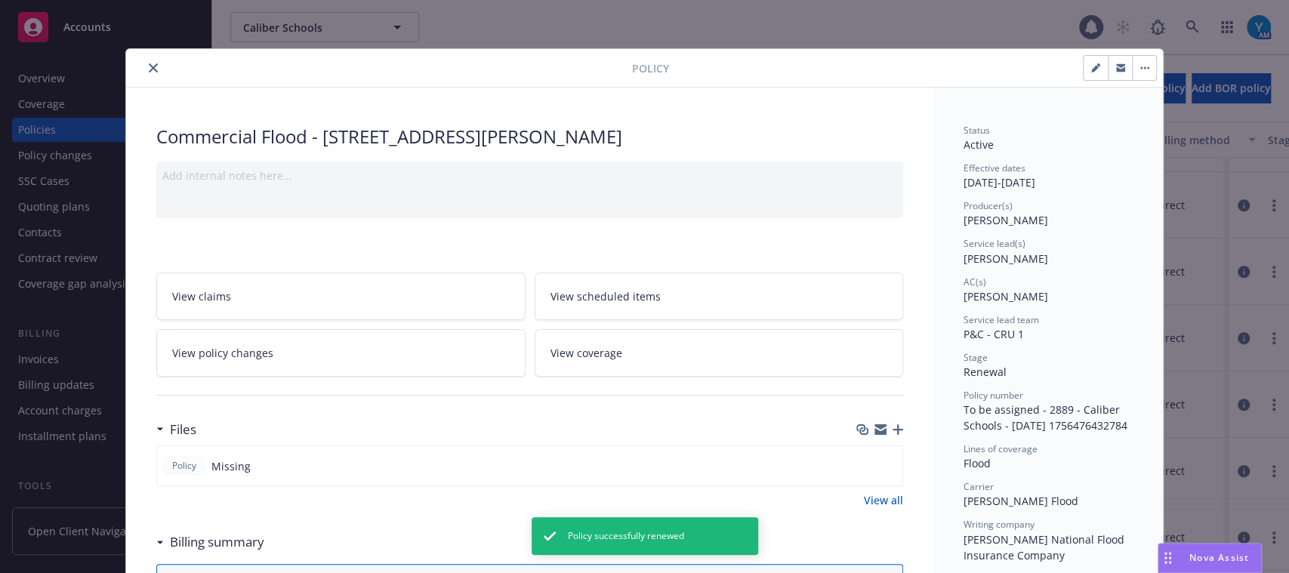
click at [145, 76] on div "Policy" at bounding box center [644, 68] width 1037 height 39
click at [144, 75] on button "close" at bounding box center [153, 68] width 18 height 18
click at [143, 68] on div "Overview" at bounding box center [105, 78] width 175 height 24
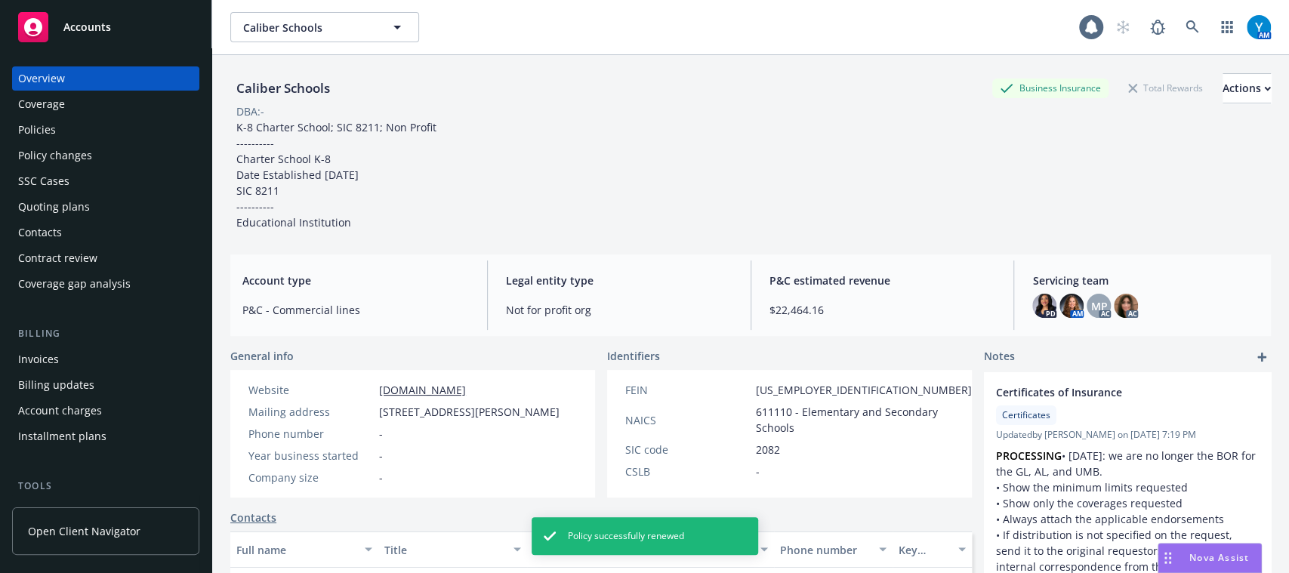
click at [62, 83] on div "Overview" at bounding box center [41, 78] width 47 height 24
click at [90, 204] on div "Quoting plans" at bounding box center [105, 207] width 175 height 24
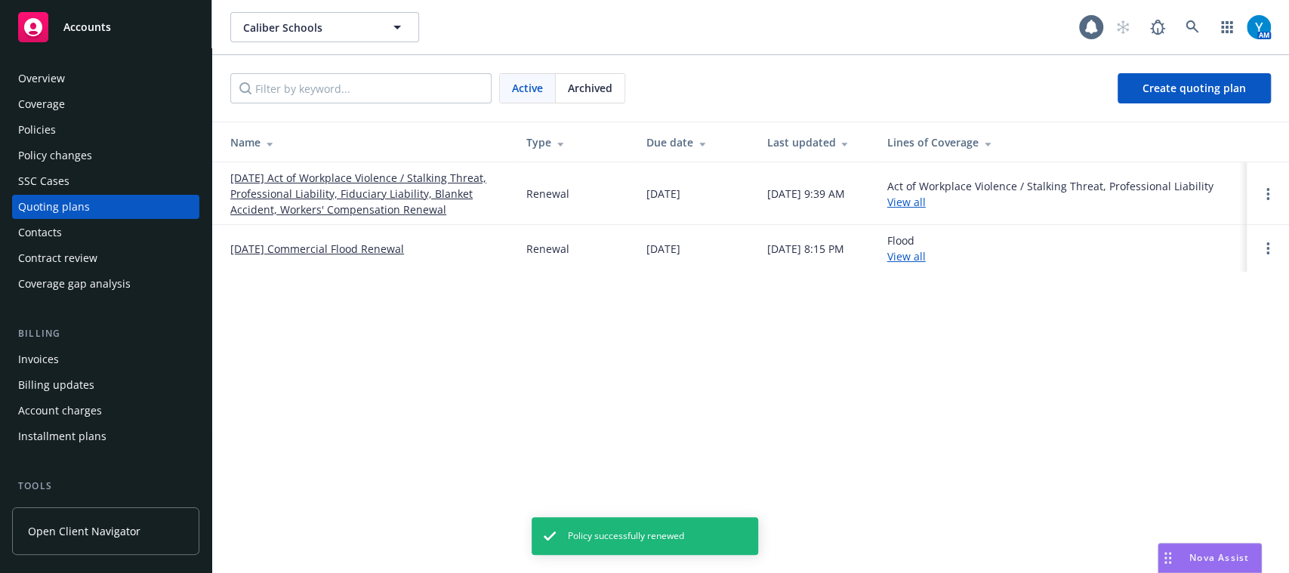
click at [375, 248] on link "08/27/25 Commercial Flood Renewal" at bounding box center [317, 249] width 174 height 16
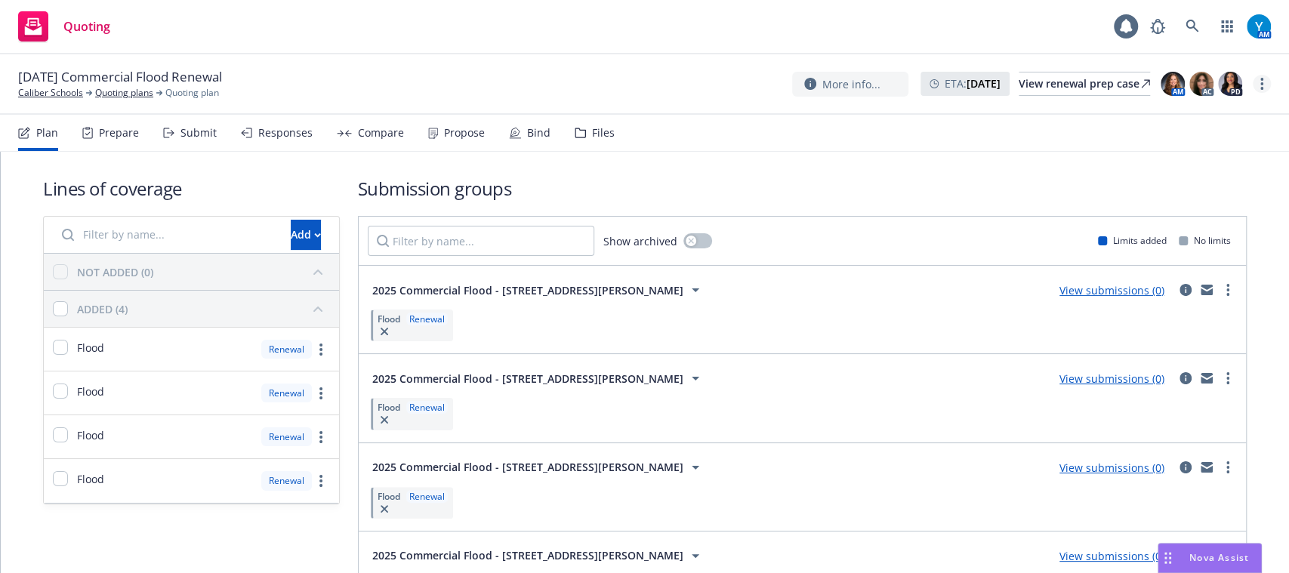
click at [1256, 79] on link "more" at bounding box center [1261, 84] width 18 height 18
click at [1181, 209] on link "Archive quoting plan" at bounding box center [1185, 206] width 168 height 30
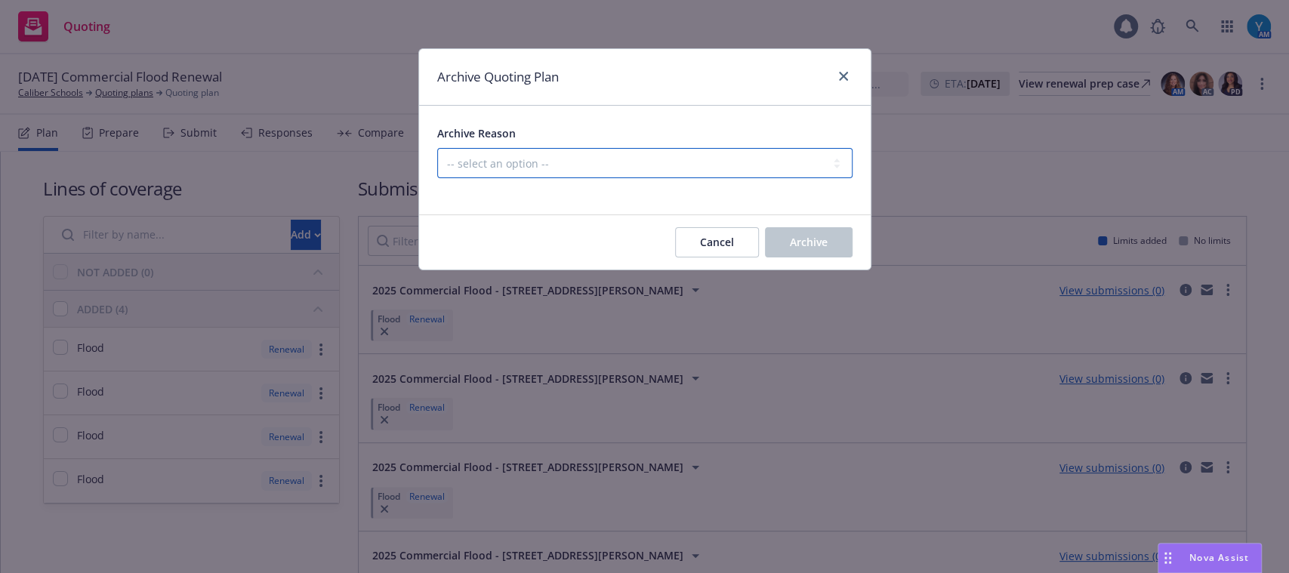
click at [630, 164] on select "-- select an option -- All policies in this renewal plan are auto-renewed Creat…" at bounding box center [644, 163] width 415 height 30
select select "ARCHIVED_RENEWAL_POLICY_AUTO_RENEWED"
click at [437, 148] on select "-- select an option -- All policies in this renewal plan are auto-renewed Creat…" at bounding box center [644, 163] width 415 height 30
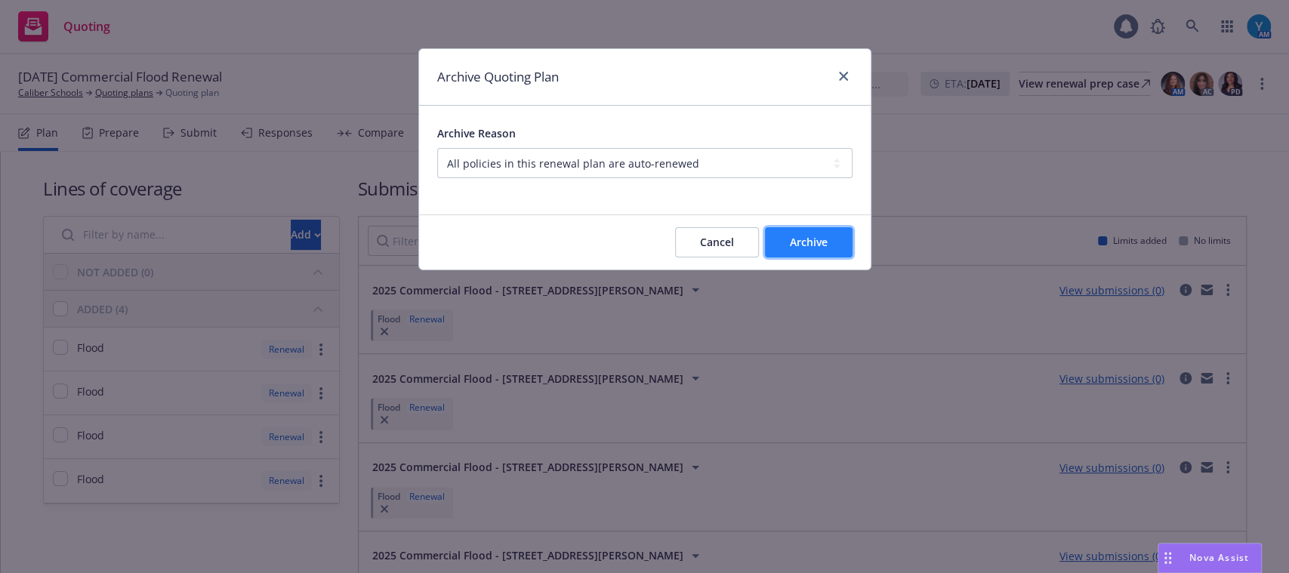
click at [819, 249] on span "Archive" at bounding box center [809, 242] width 38 height 14
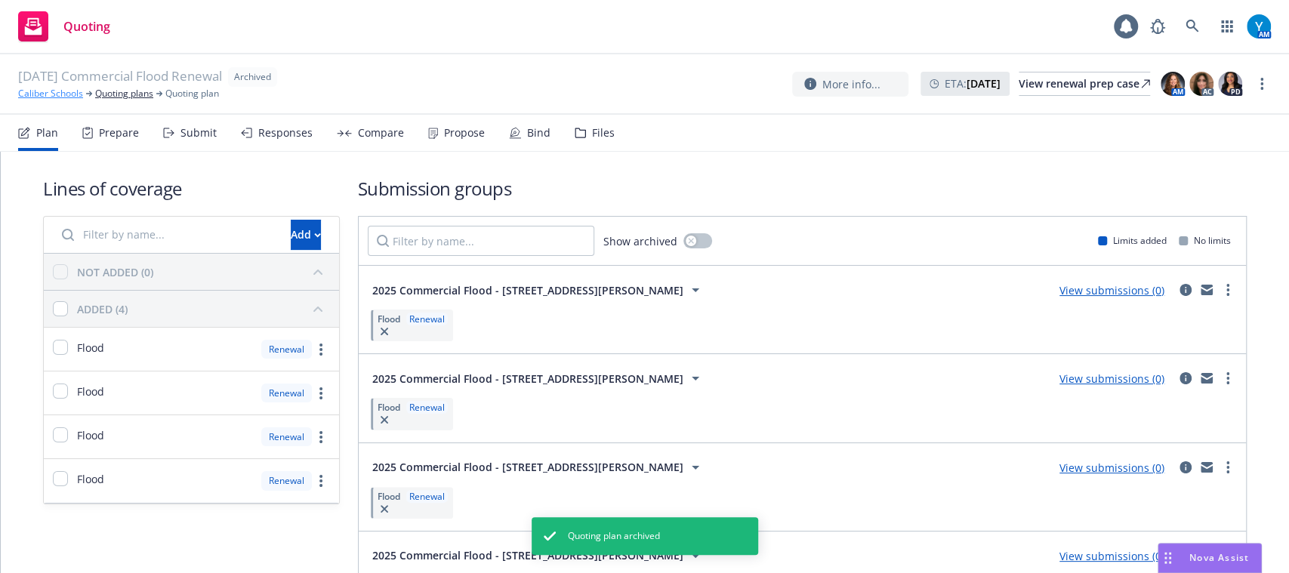
click at [66, 91] on link "Caliber Schools" at bounding box center [50, 94] width 65 height 14
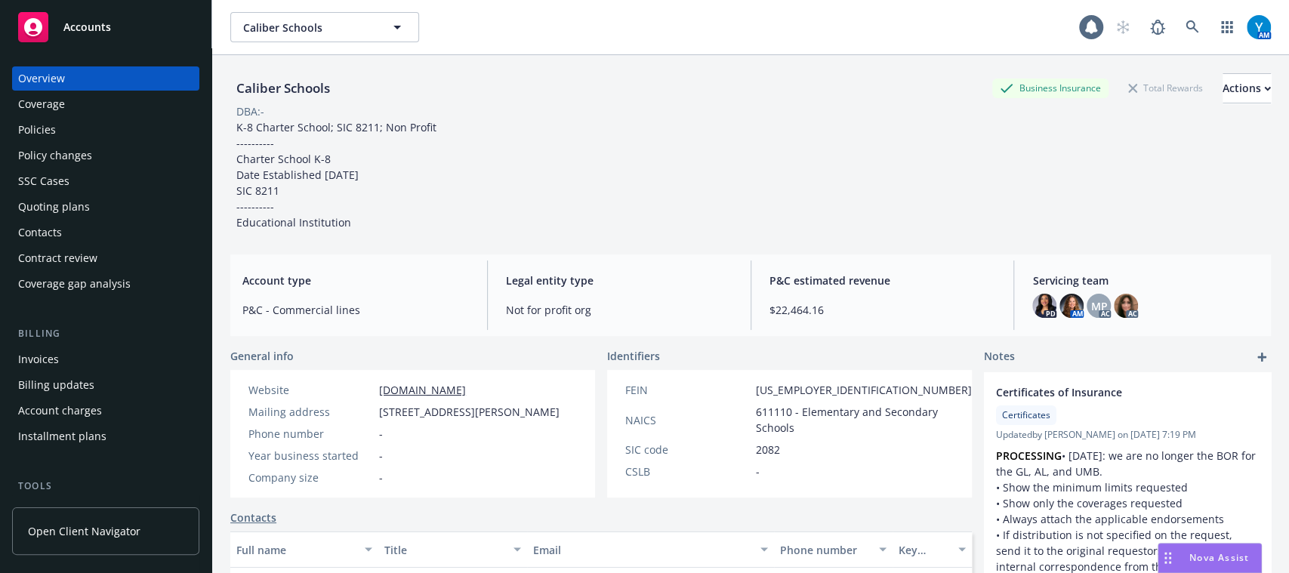
click at [61, 33] on div "Accounts" at bounding box center [105, 27] width 175 height 30
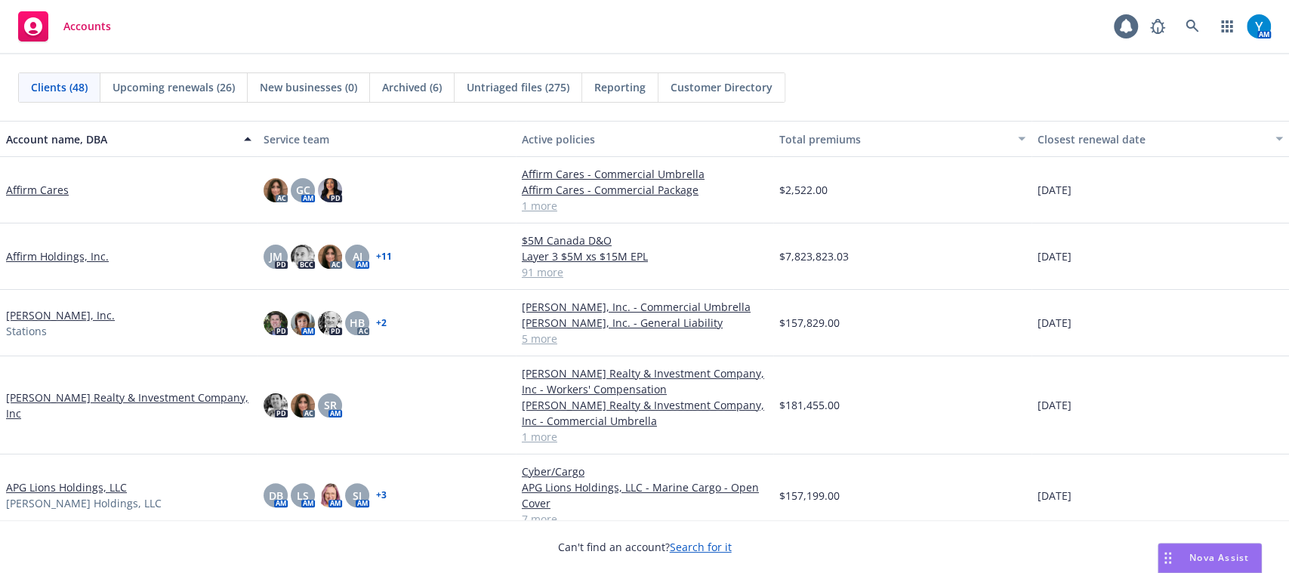
click at [610, 91] on span "Reporting" at bounding box center [619, 87] width 51 height 16
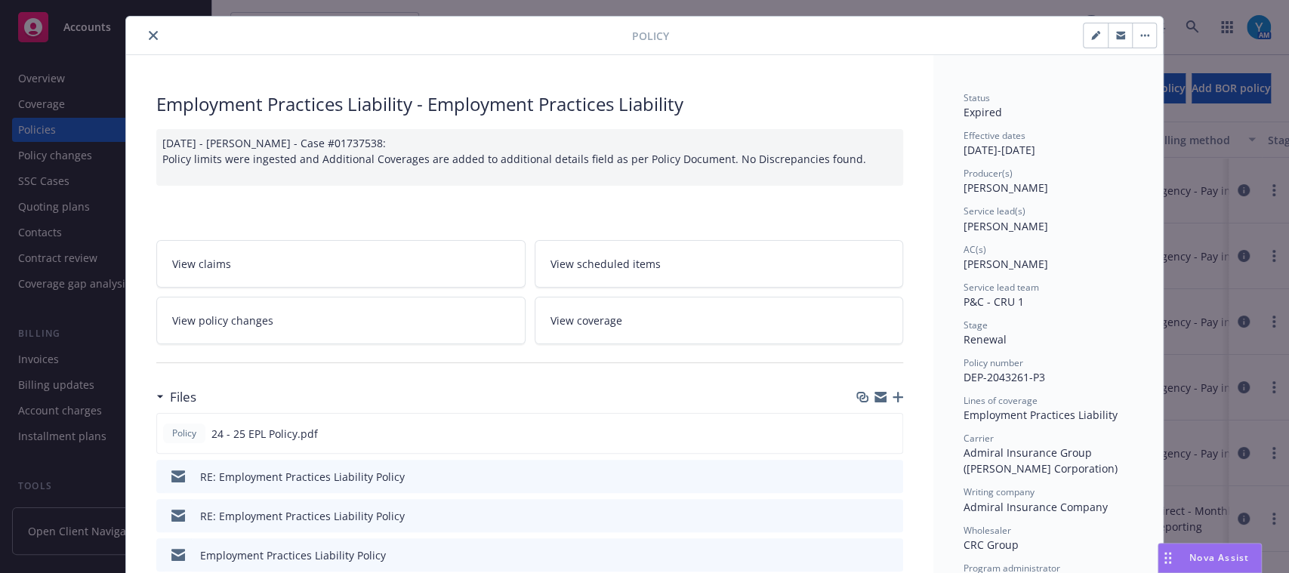
scroll to position [29, 0]
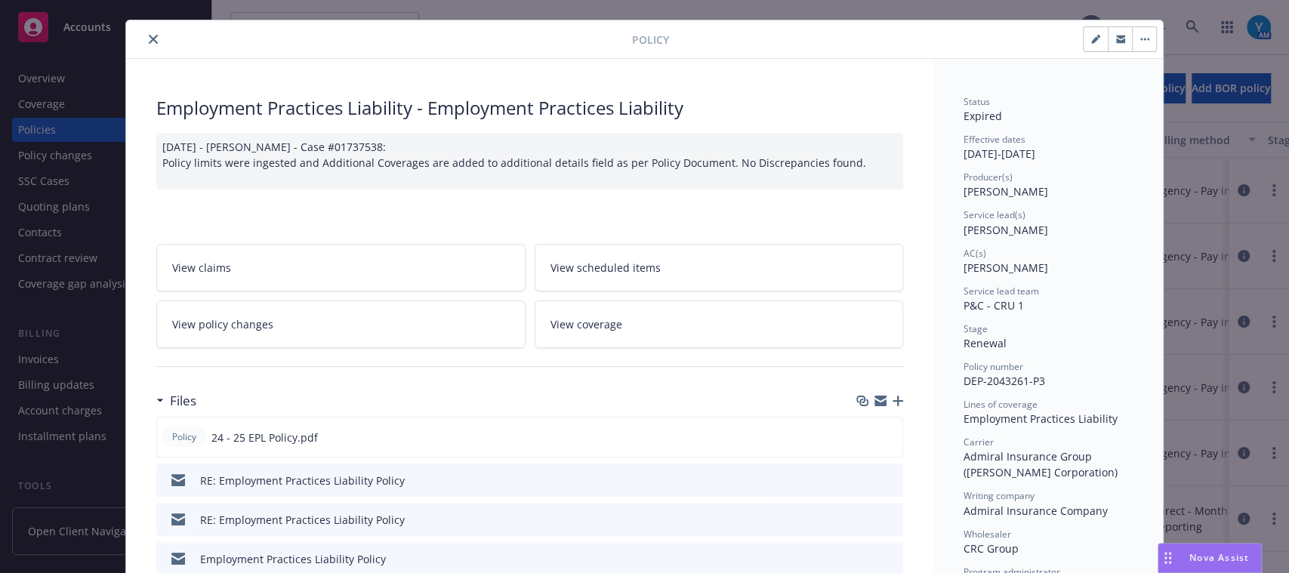
click at [1094, 44] on button "button" at bounding box center [1095, 39] width 24 height 24
select select "RENEWAL"
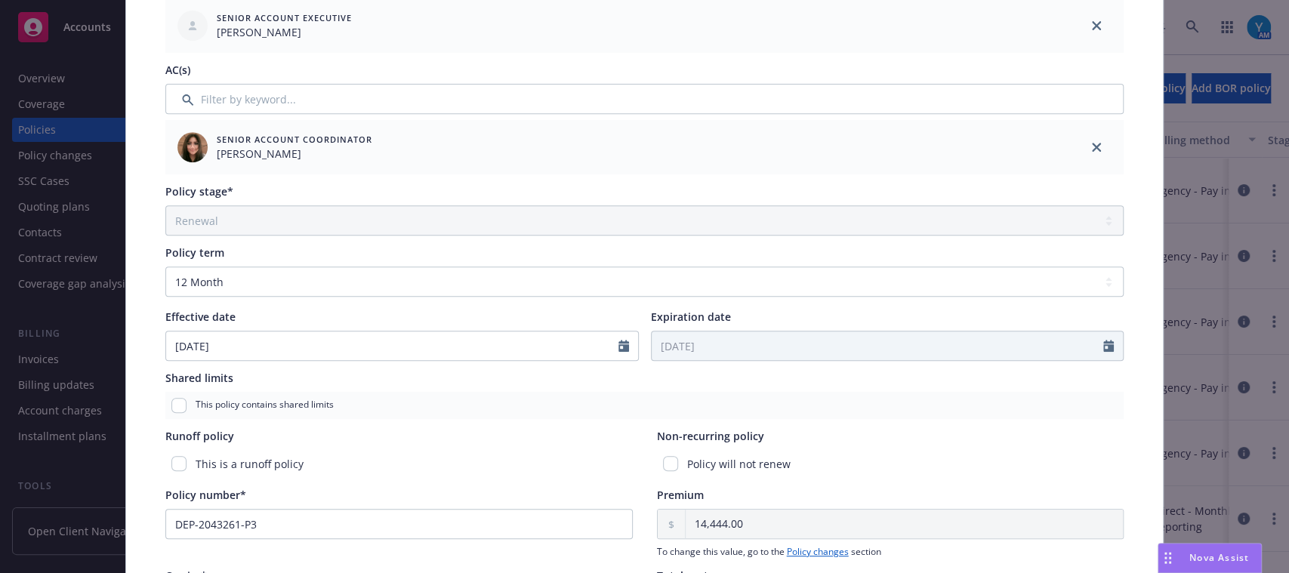
scroll to position [387, 0]
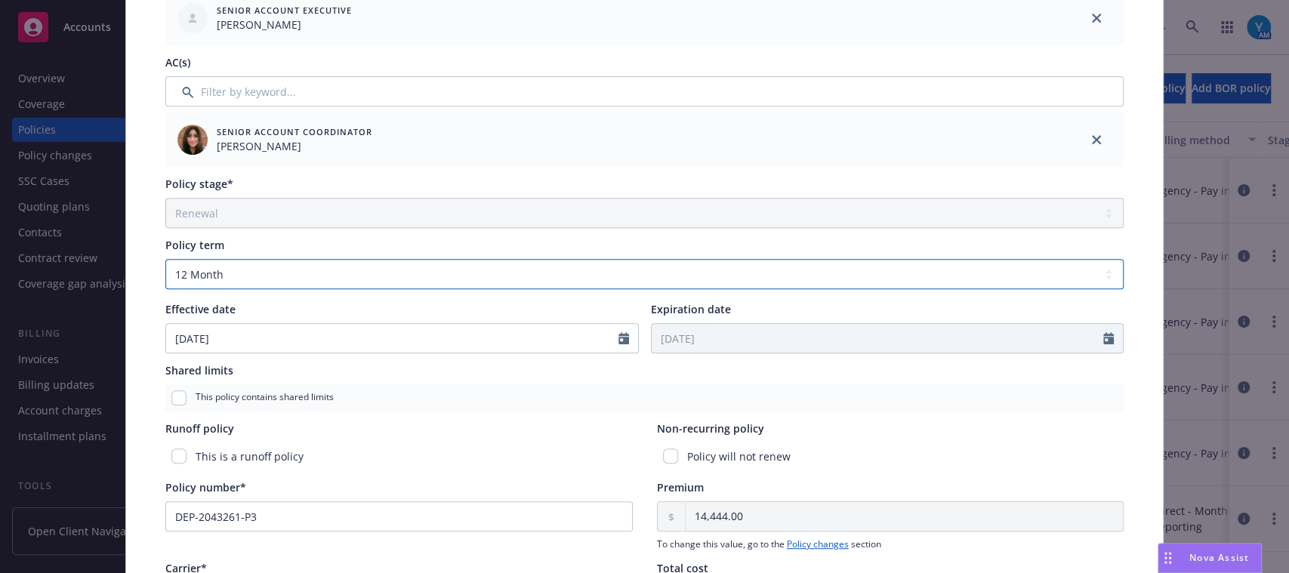
click at [365, 275] on select "Select policy term 12 Month 6 Month 4 Month 3 Month 2 Month 1 Month 36 Month (3…" at bounding box center [644, 274] width 958 height 30
select select "other"
click at [165, 259] on select "Select policy term 12 Month 6 Month 4 Month 3 Month 2 Month 1 Month 36 Month (3…" at bounding box center [644, 274] width 958 height 30
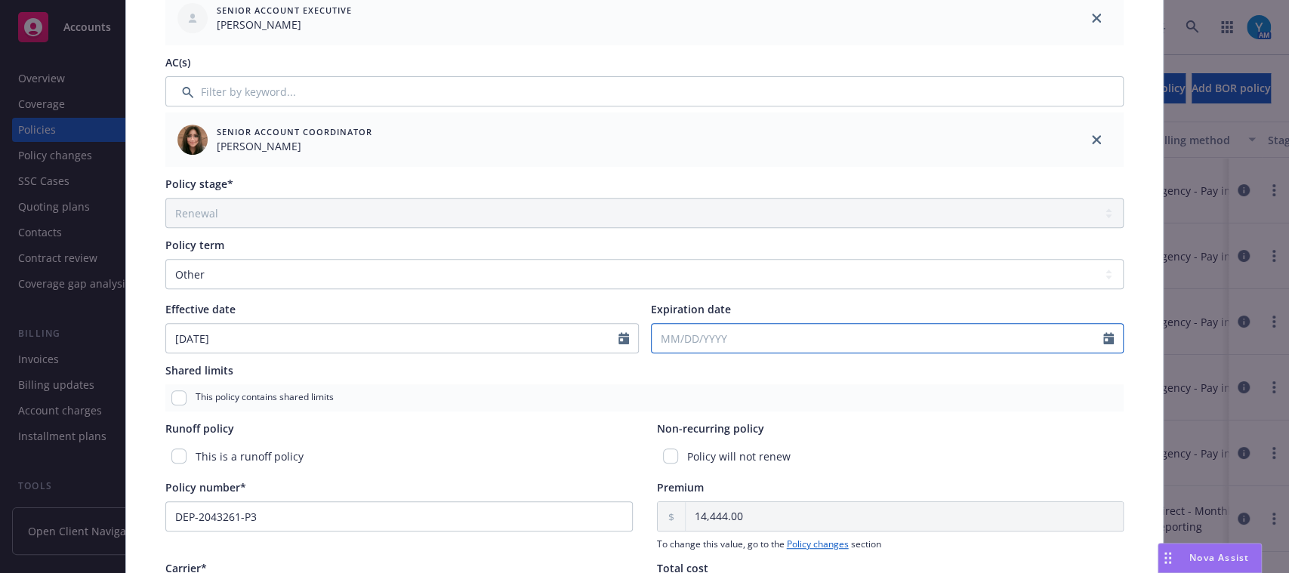
click at [701, 341] on input "Expiration date" at bounding box center [878, 338] width 452 height 29
select select "8"
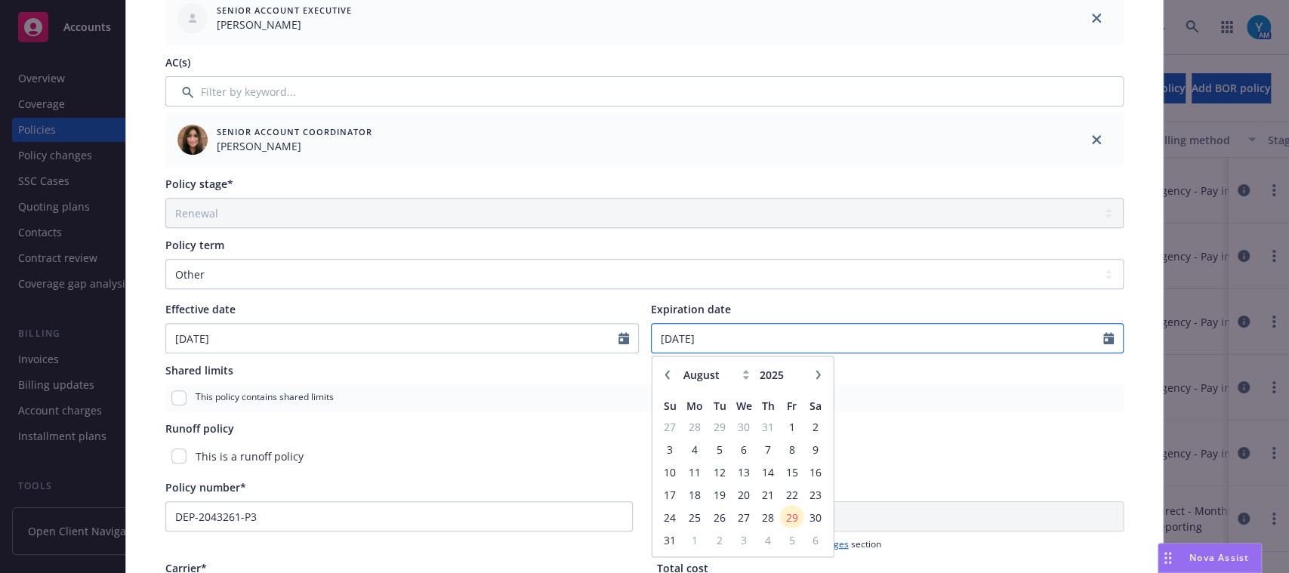
type input "[DATE]"
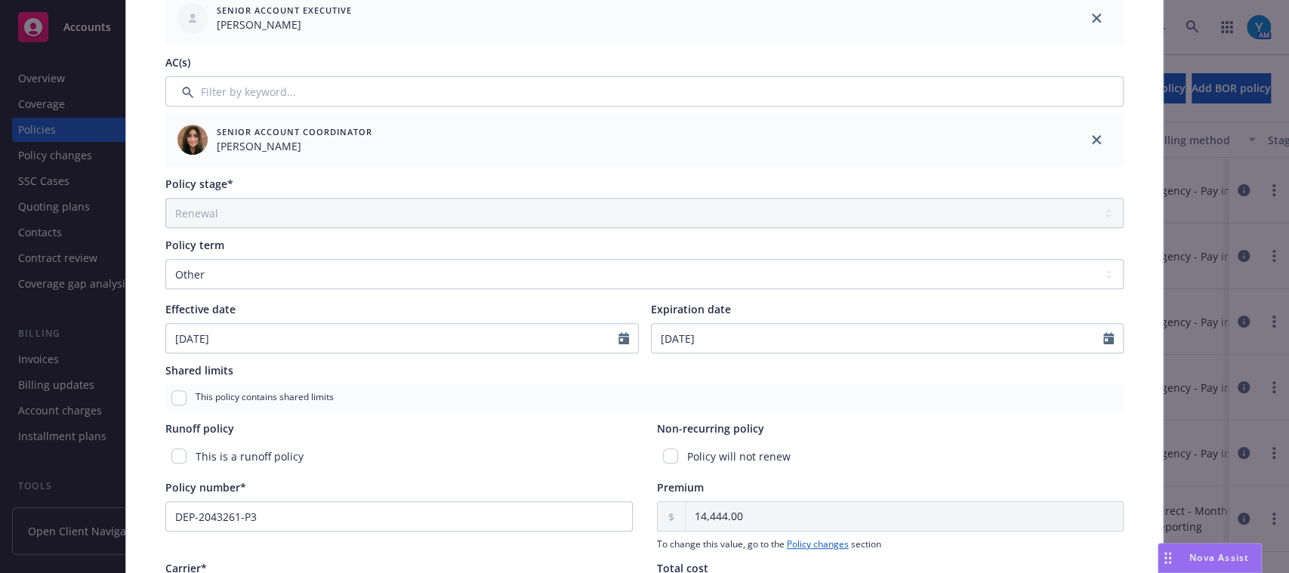
click at [1021, 405] on div "This policy contains shared limits" at bounding box center [644, 397] width 958 height 27
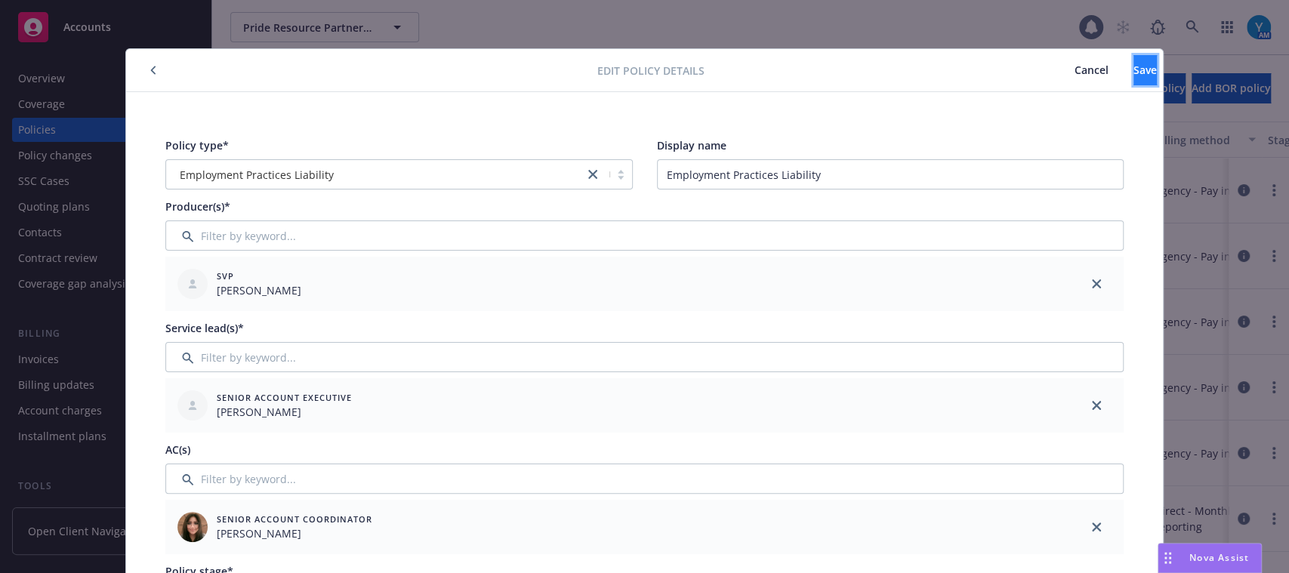
click at [1133, 69] on span "Save" at bounding box center [1144, 70] width 23 height 14
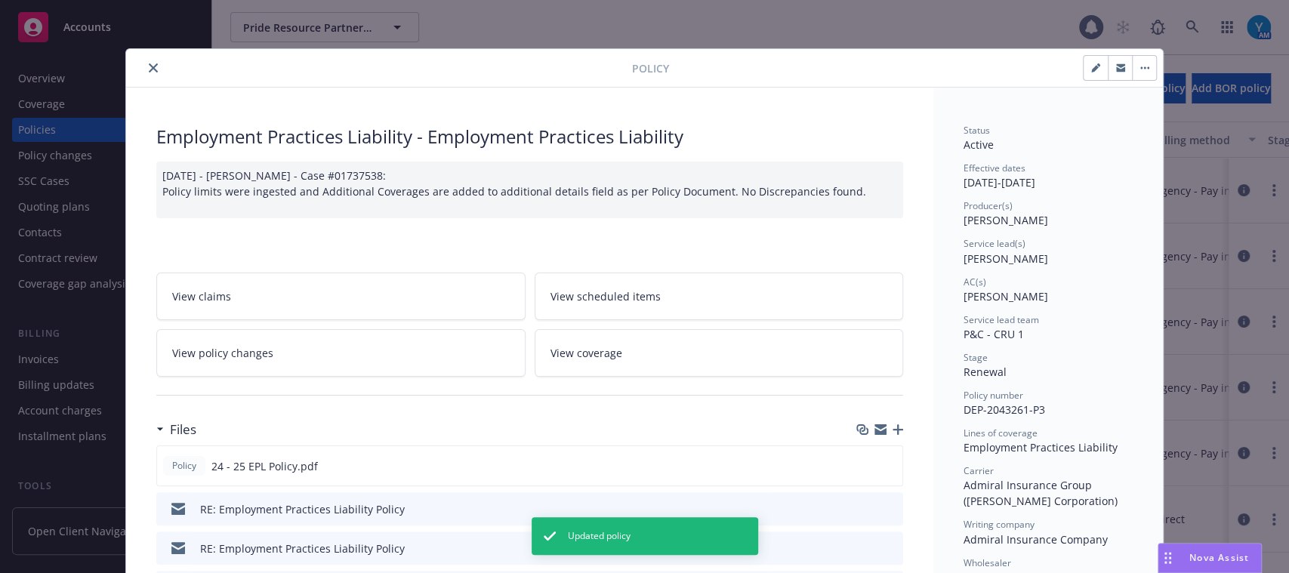
click at [251, 352] on span "View policy changes" at bounding box center [222, 353] width 101 height 16
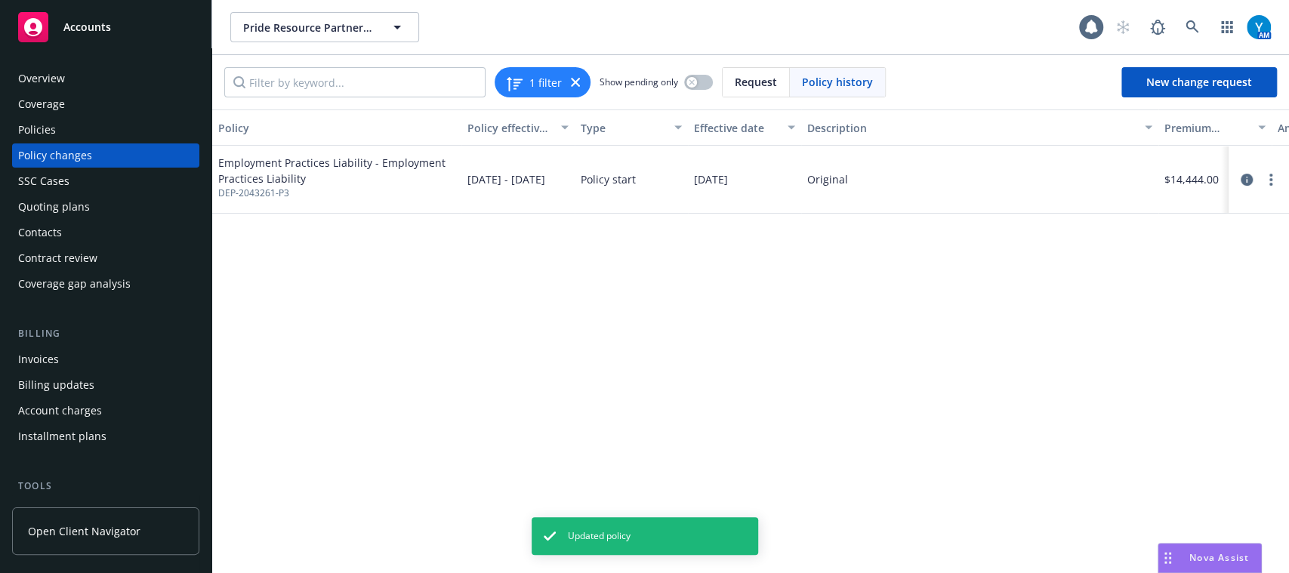
click at [119, 128] on div "Policies" at bounding box center [105, 130] width 175 height 24
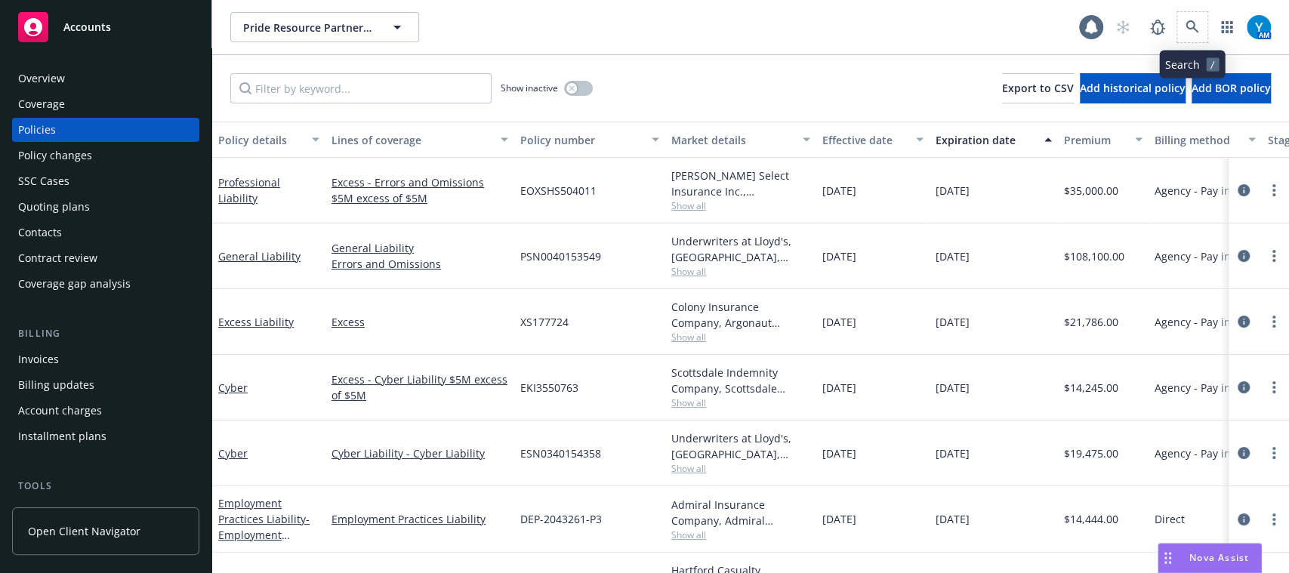
click at [1206, 17] on span at bounding box center [1192, 27] width 30 height 30
click at [1202, 22] on link at bounding box center [1192, 27] width 30 height 30
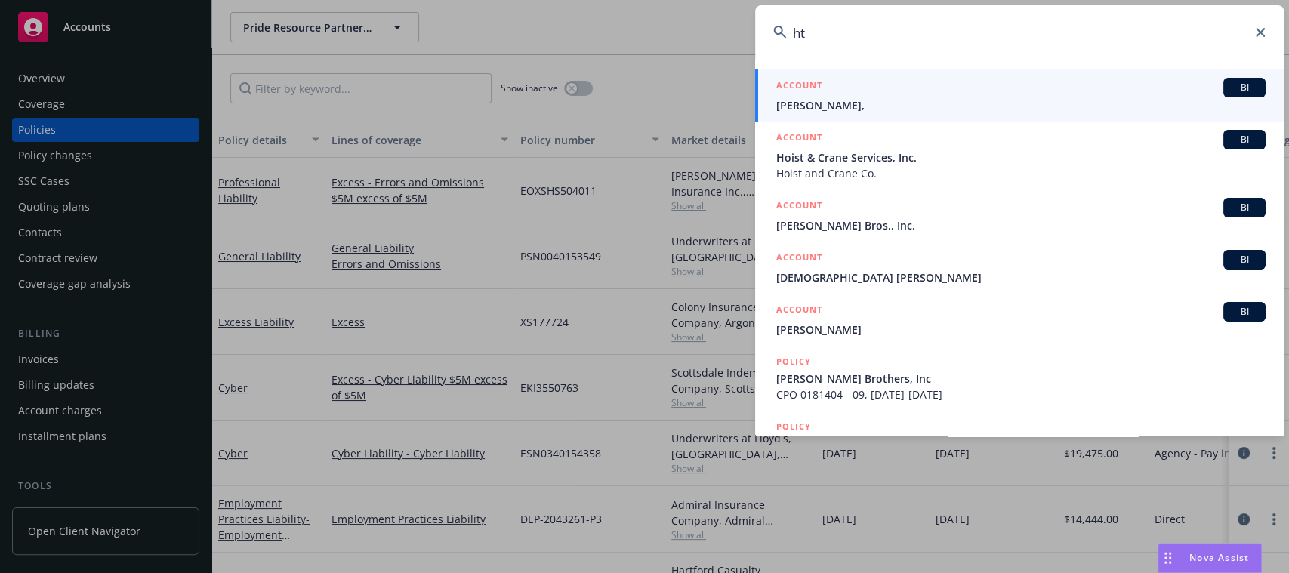
type input "h"
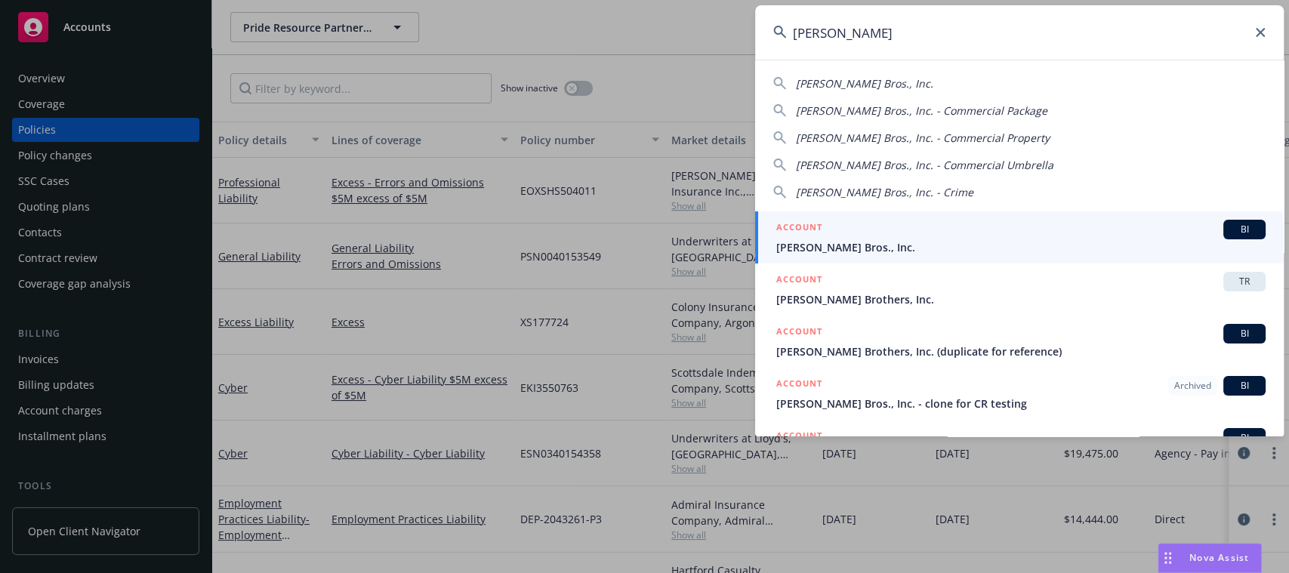
type input "thoits"
click at [851, 239] on div "ACCOUNT BI" at bounding box center [1020, 230] width 489 height 20
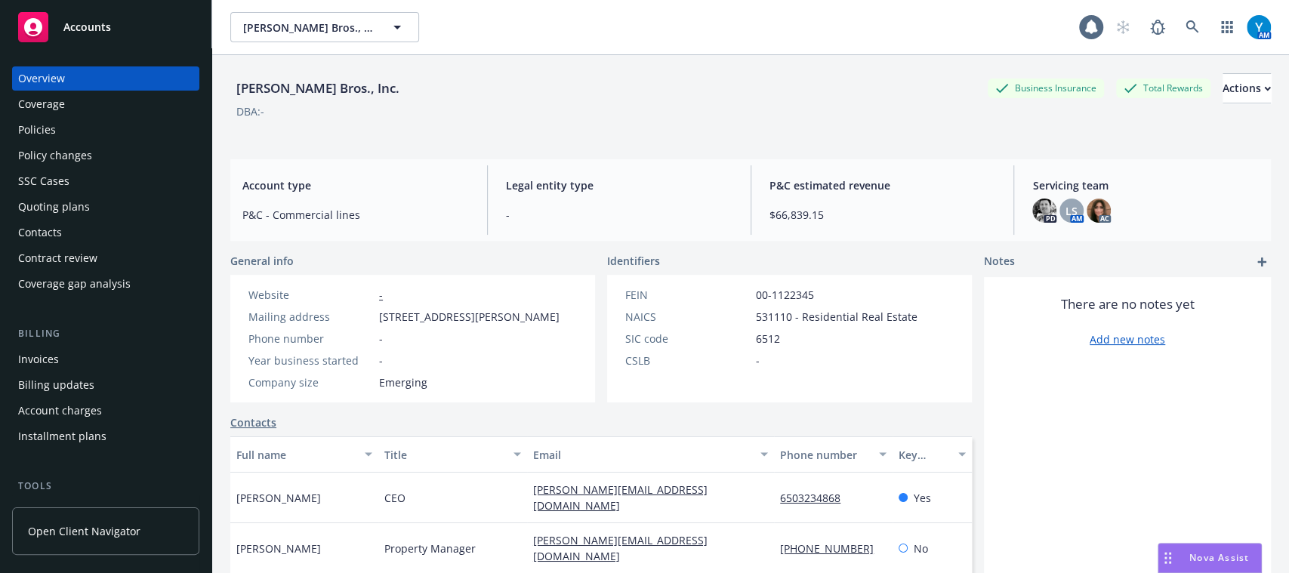
click at [73, 359] on div "Invoices" at bounding box center [105, 359] width 175 height 24
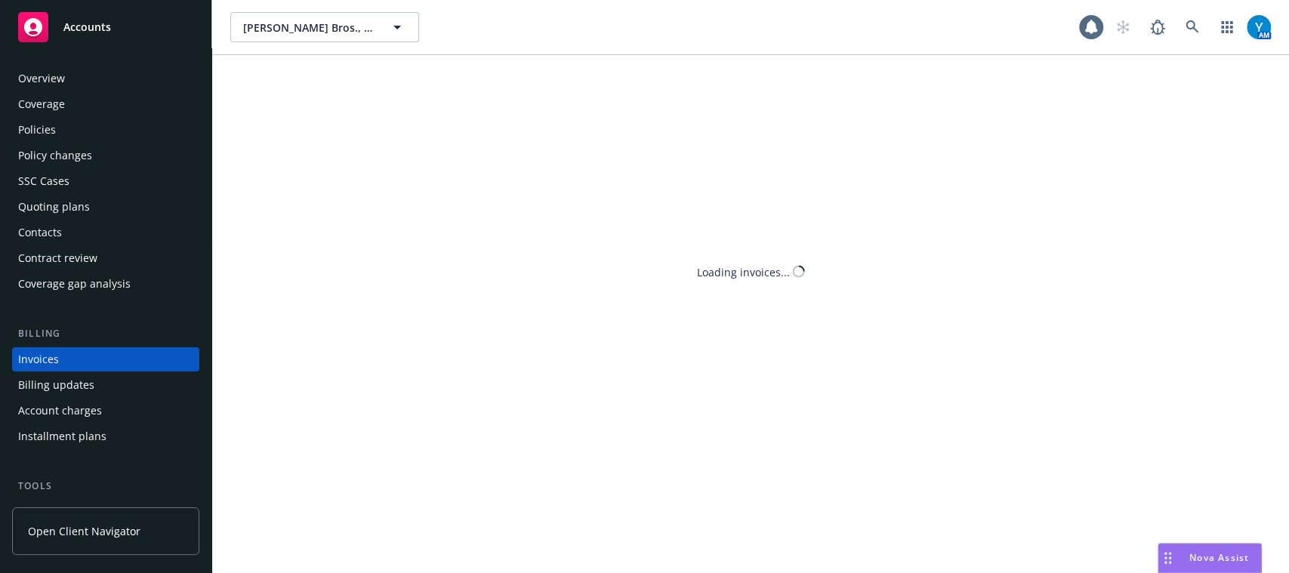
scroll to position [48, 0]
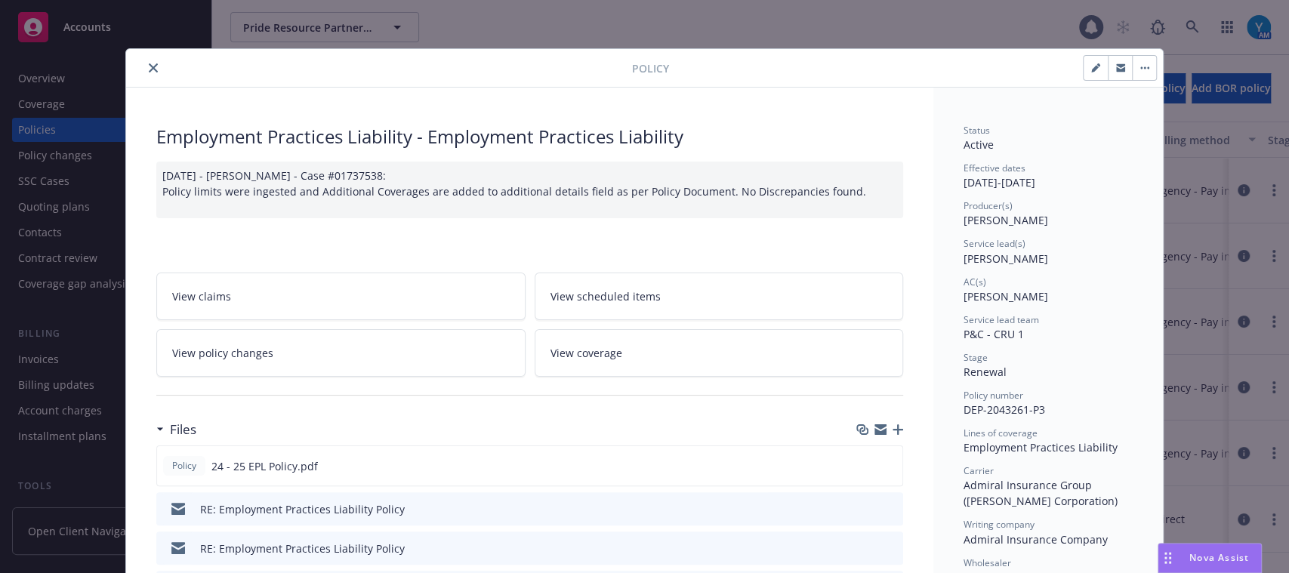
click at [149, 67] on icon "close" at bounding box center [153, 67] width 9 height 9
